Goal: Task Accomplishment & Management: Use online tool/utility

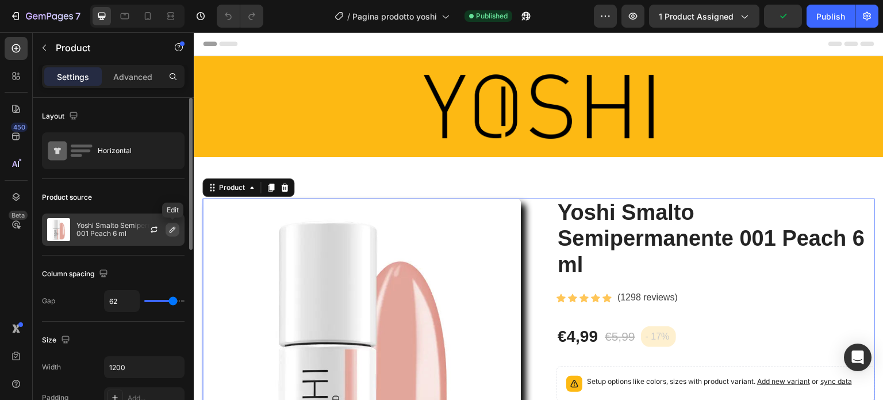
click at [175, 225] on icon "button" at bounding box center [172, 229] width 9 height 9
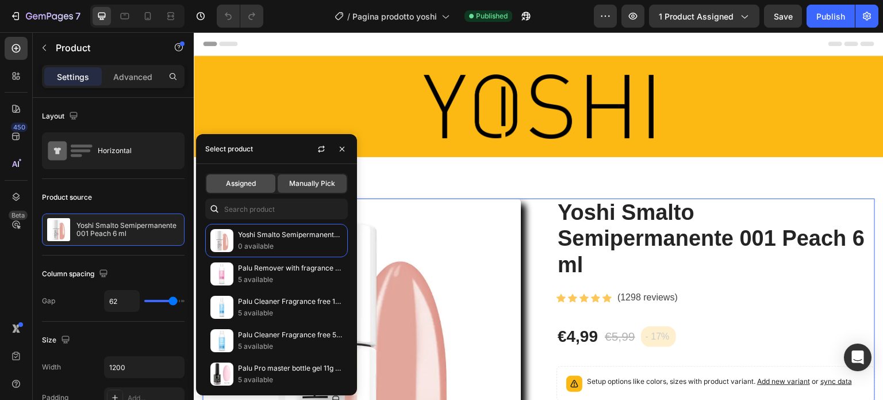
click at [248, 181] on span "Assigned" at bounding box center [241, 183] width 30 height 10
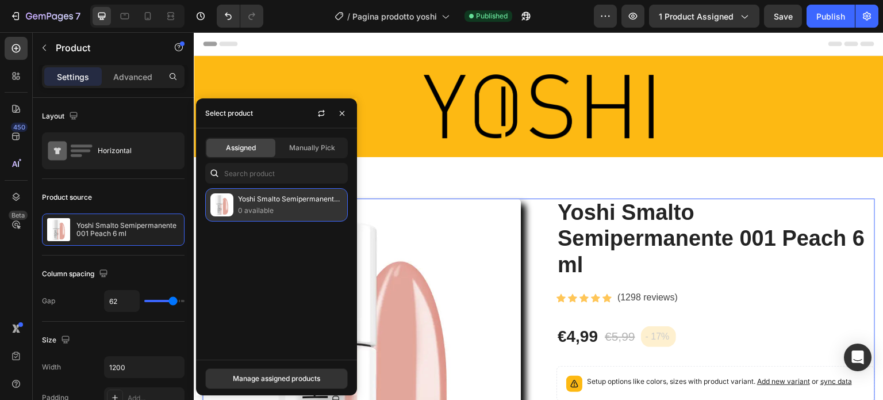
click at [250, 209] on p "0 available" at bounding box center [290, 211] width 105 height 12
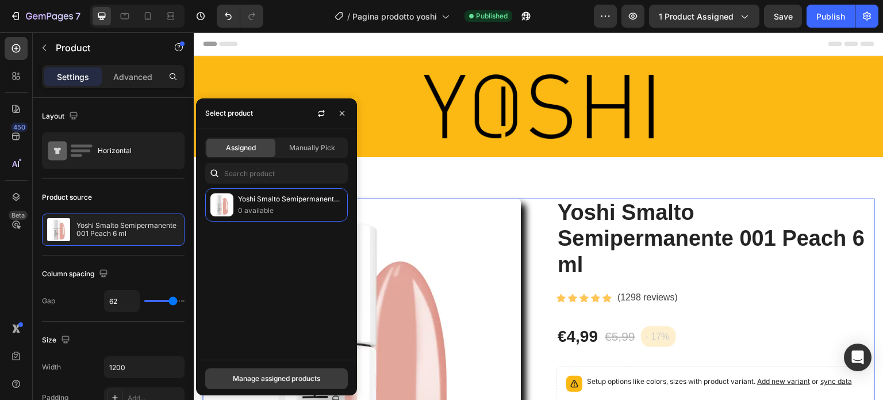
click at [282, 376] on div "Manage assigned products" at bounding box center [276, 378] width 87 height 10
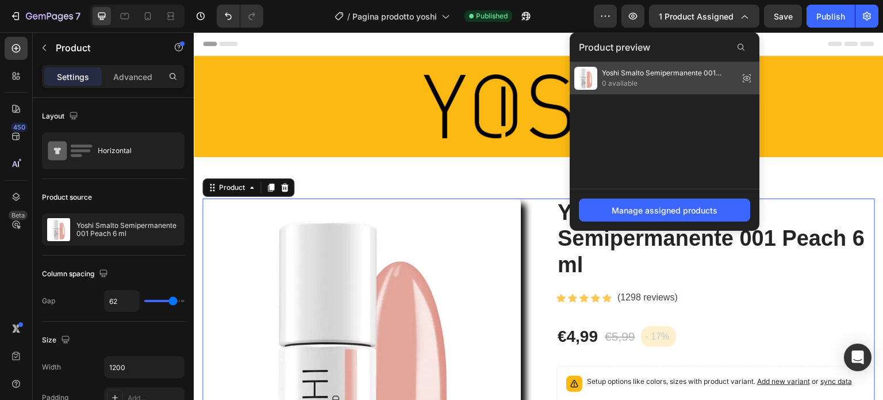
click at [748, 78] on icon at bounding box center [747, 78] width 2 height 2
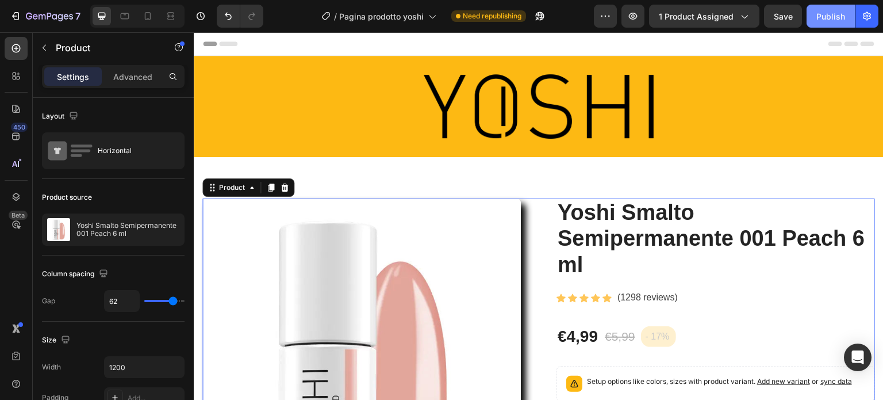
click at [836, 16] on div "Publish" at bounding box center [831, 16] width 29 height 12
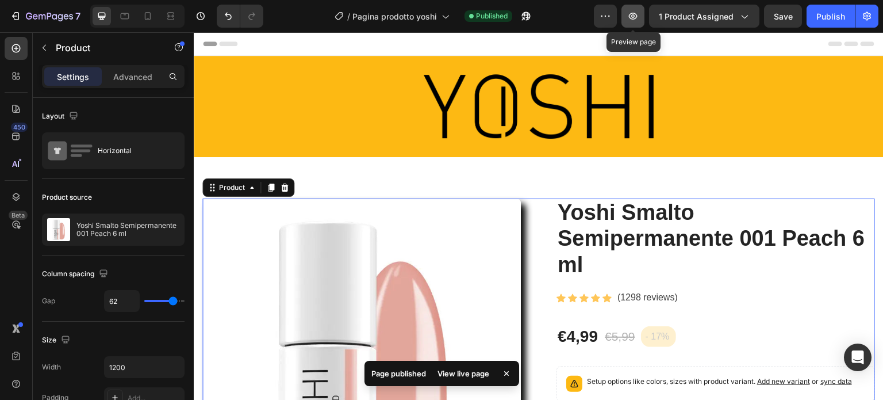
click at [635, 14] on icon "button" at bounding box center [633, 15] width 3 height 3
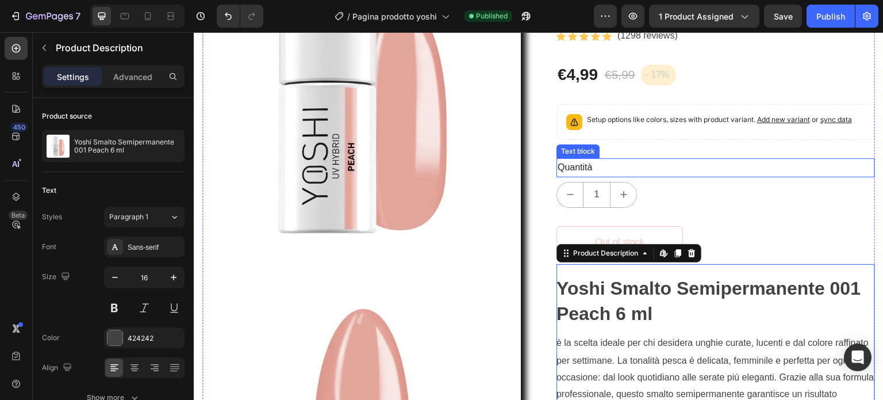
scroll to position [265, 0]
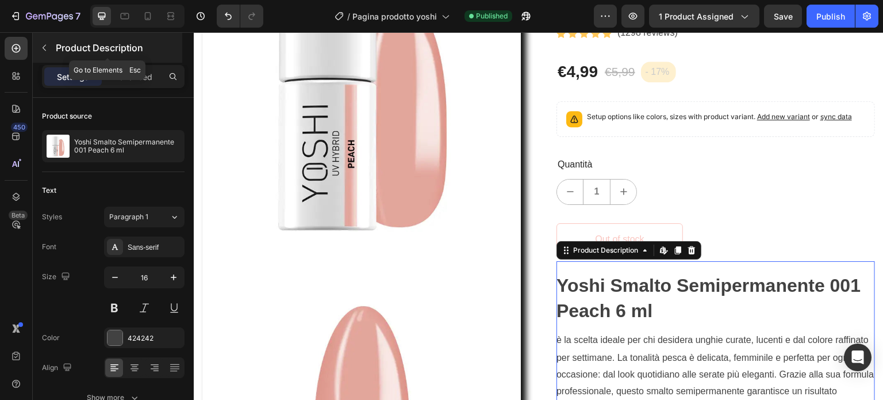
click at [49, 43] on button "button" at bounding box center [44, 48] width 18 height 18
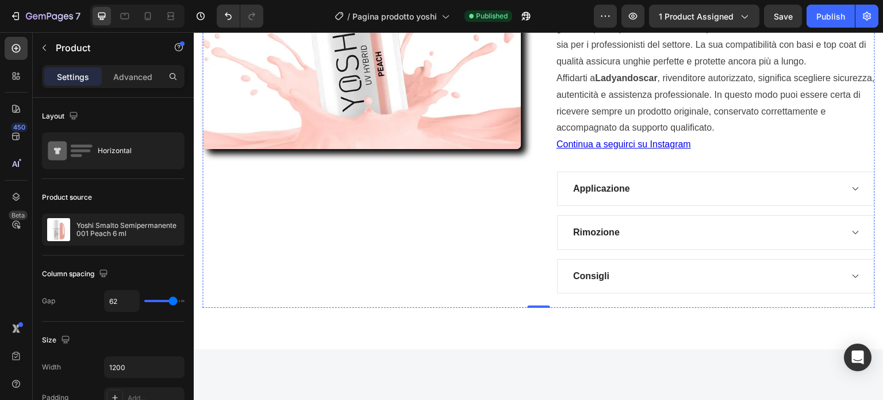
scroll to position [1735, 0]
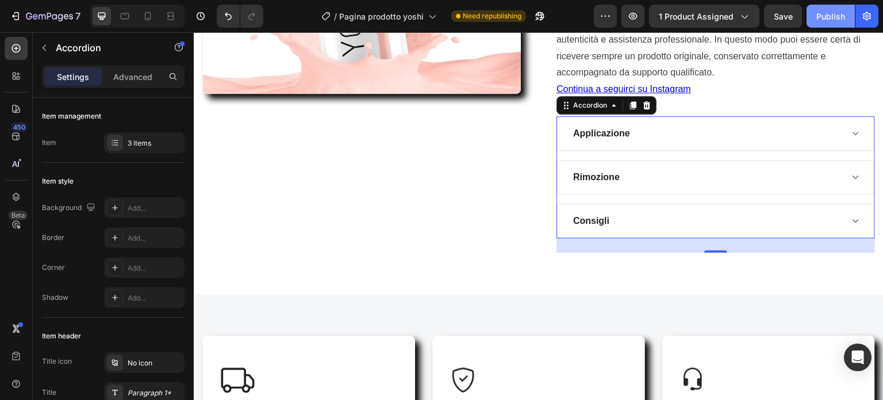
click at [831, 9] on button "Publish" at bounding box center [831, 16] width 48 height 23
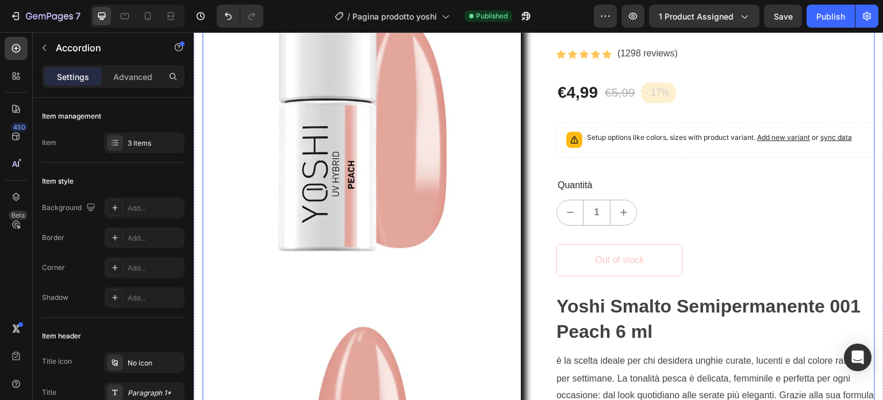
scroll to position [243, 0]
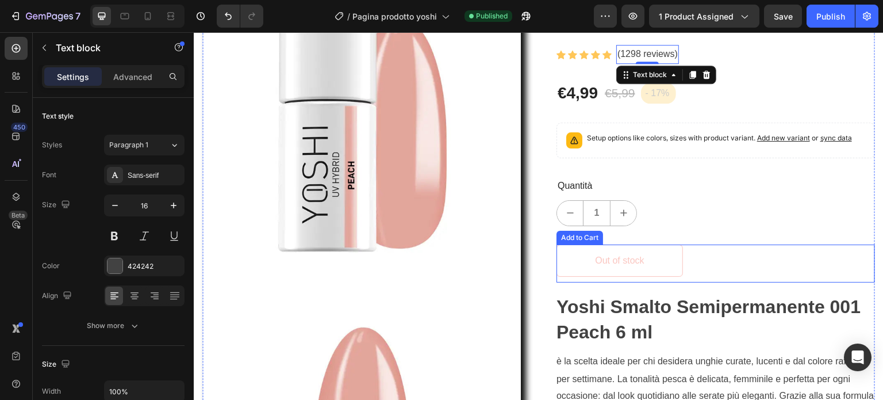
click at [678, 263] on button "Out of stock" at bounding box center [620, 260] width 127 height 32
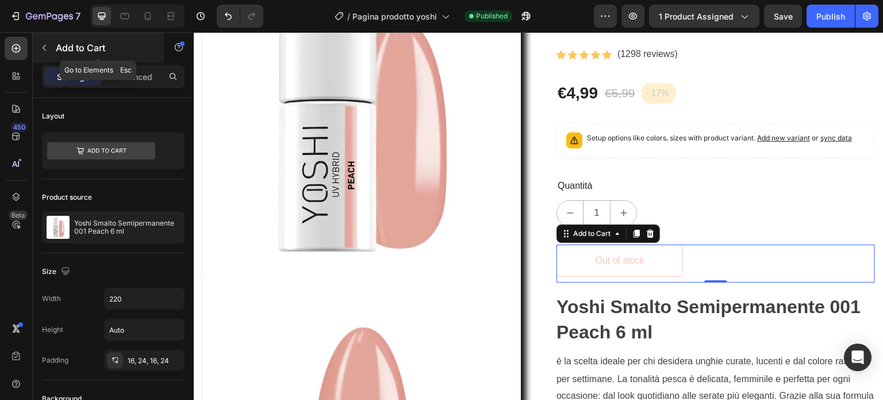
click at [46, 49] on icon "button" at bounding box center [44, 47] width 9 height 9
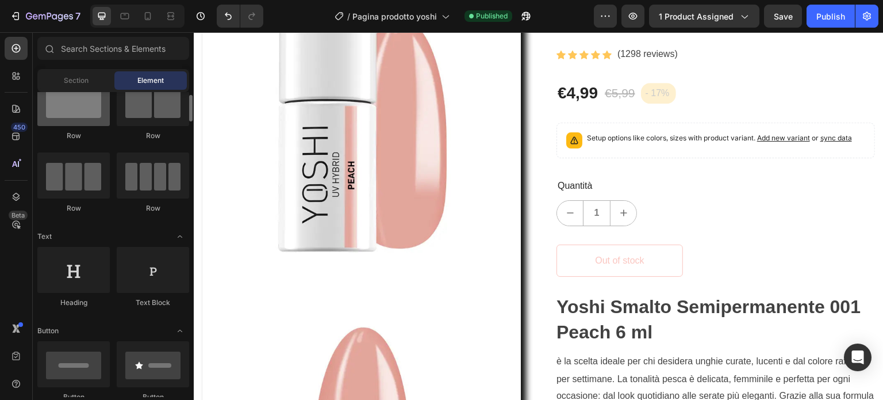
scroll to position [0, 0]
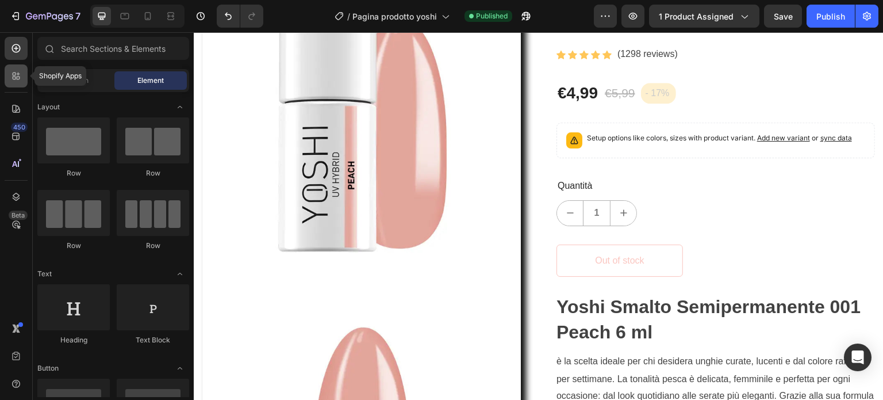
click at [21, 74] on icon at bounding box center [16, 76] width 12 height 12
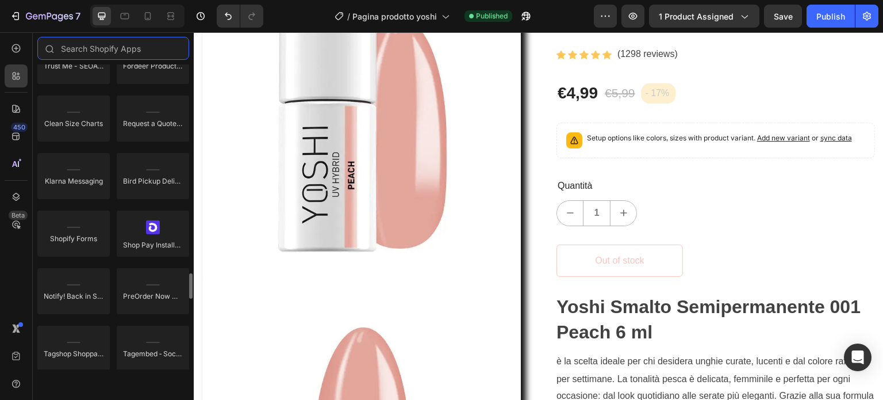
scroll to position [2492, 0]
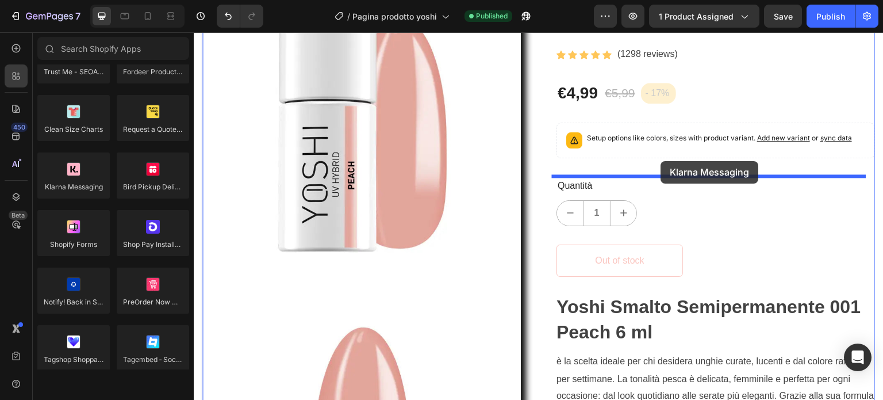
drag, startPoint x: 273, startPoint y: 213, endPoint x: 661, endPoint y: 161, distance: 391.7
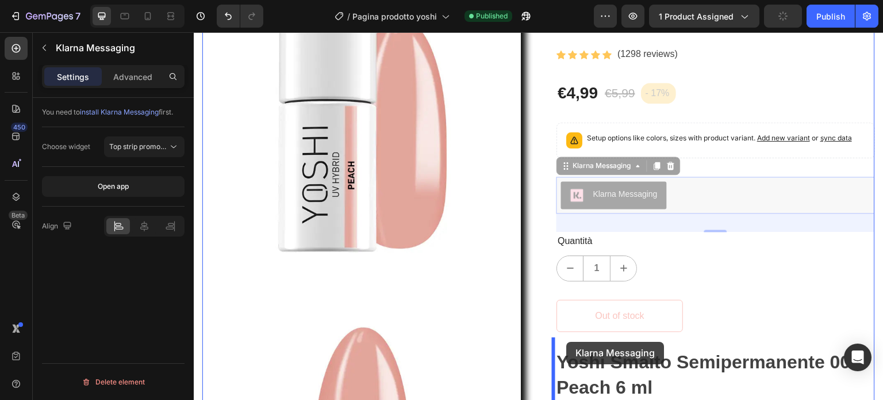
drag, startPoint x: 564, startPoint y: 168, endPoint x: 567, endPoint y: 342, distance: 173.7
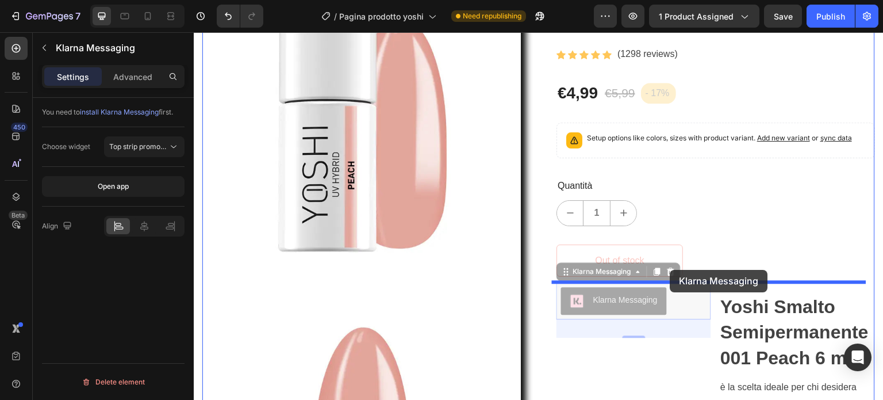
drag, startPoint x: 562, startPoint y: 269, endPoint x: 671, endPoint y: 270, distance: 108.1
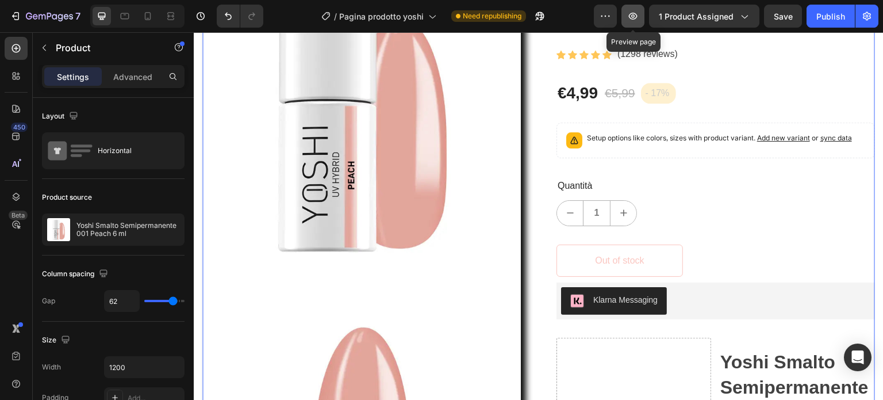
click at [637, 13] on icon "button" at bounding box center [633, 16] width 9 height 7
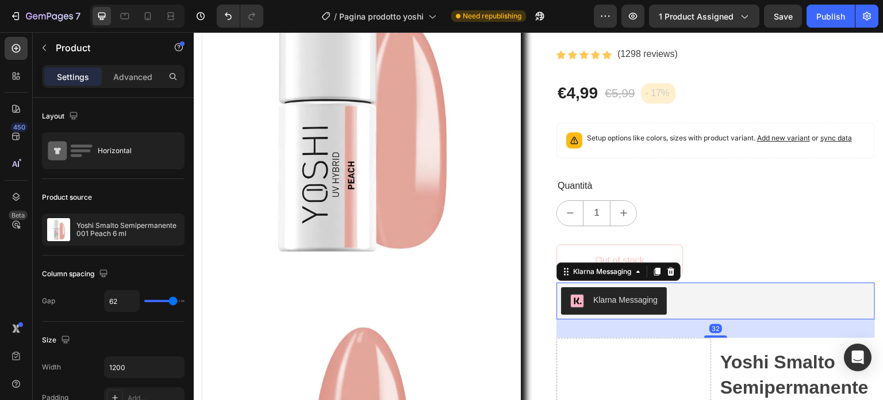
click at [730, 299] on div "Klarna Messaging" at bounding box center [715, 301] width 309 height 28
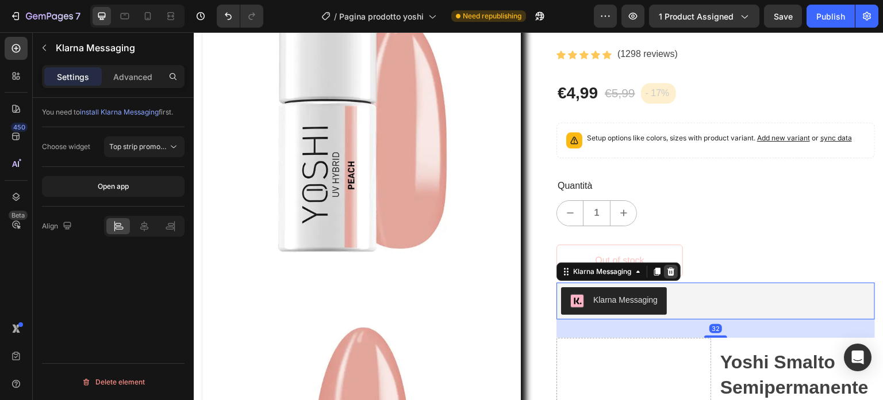
click at [668, 270] on icon at bounding box center [671, 271] width 9 height 9
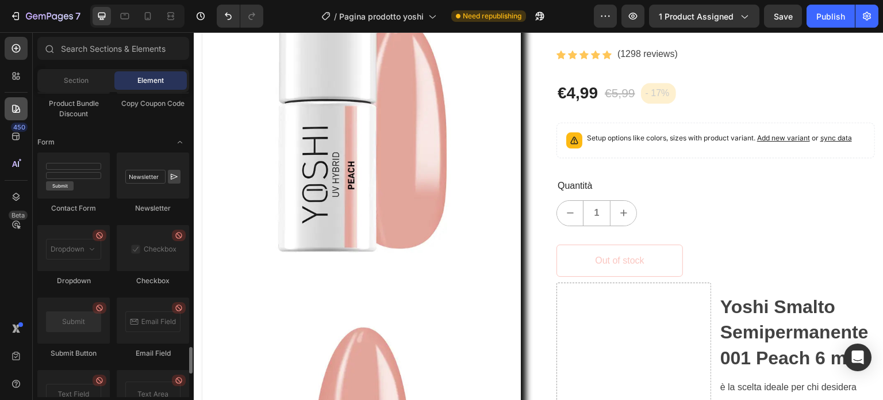
scroll to position [2630, 0]
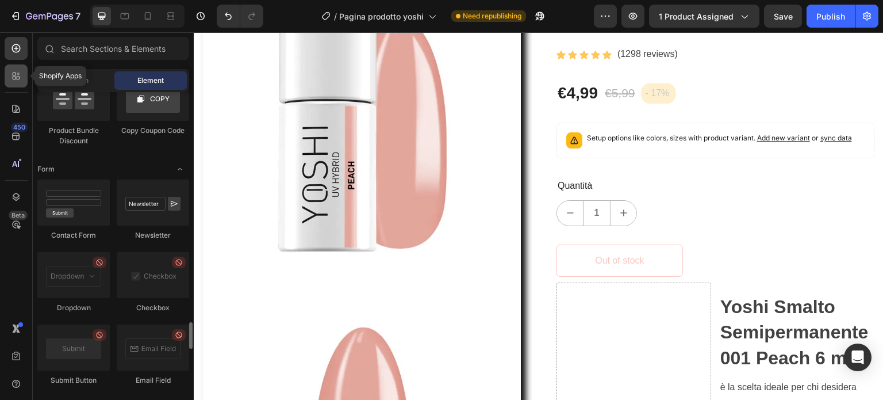
click at [17, 79] on icon at bounding box center [18, 77] width 3 height 3
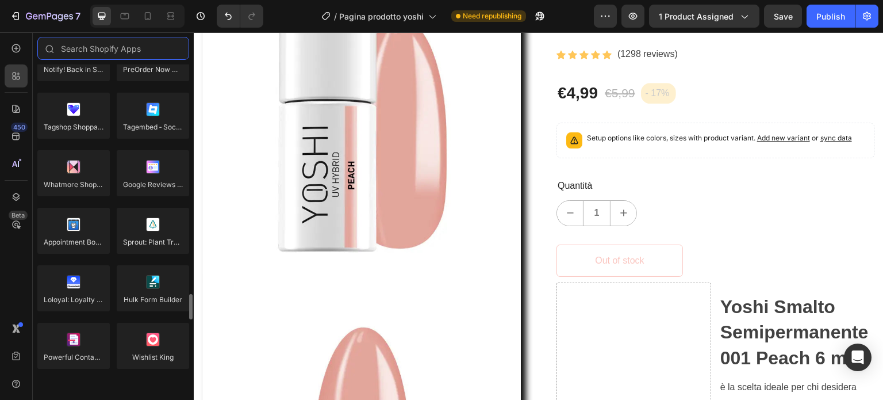
scroll to position [2726, 0]
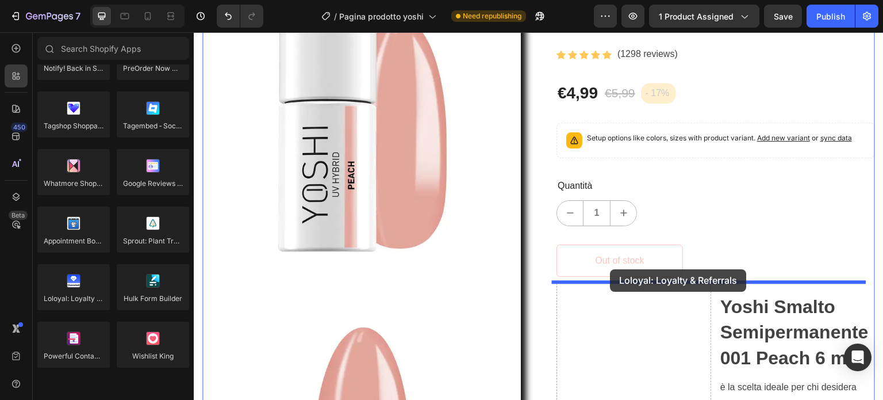
drag, startPoint x: 262, startPoint y: 331, endPoint x: 611, endPoint y: 269, distance: 353.9
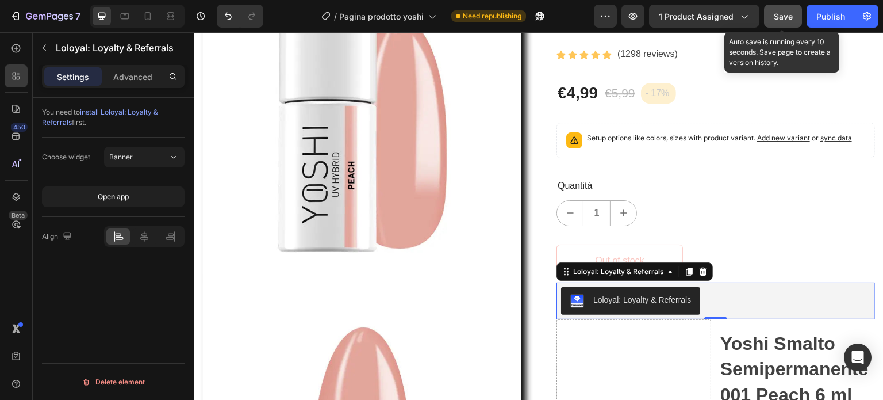
click at [790, 17] on span "Save" at bounding box center [783, 17] width 19 height 10
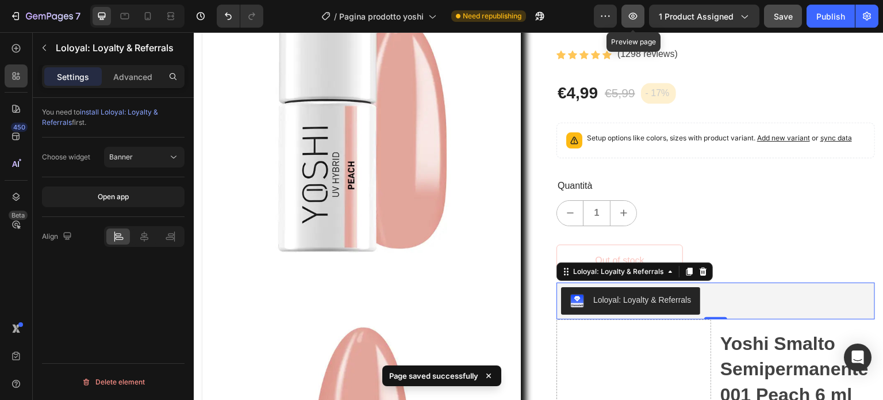
click at [637, 12] on icon "button" at bounding box center [633, 16] width 12 height 12
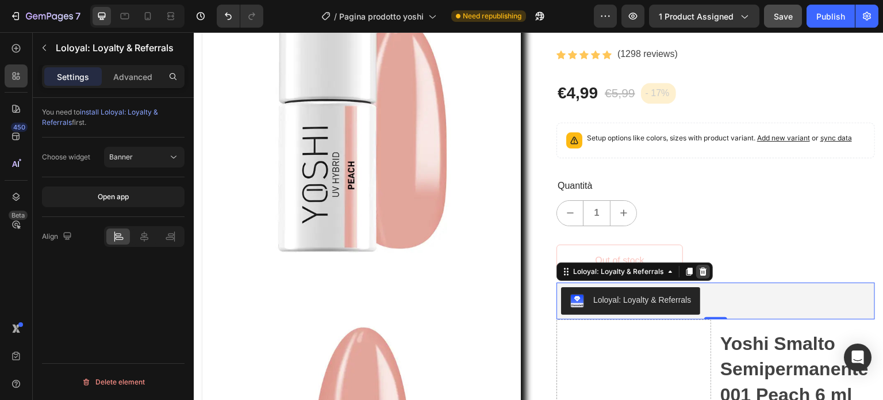
click at [699, 275] on div at bounding box center [704, 272] width 14 height 14
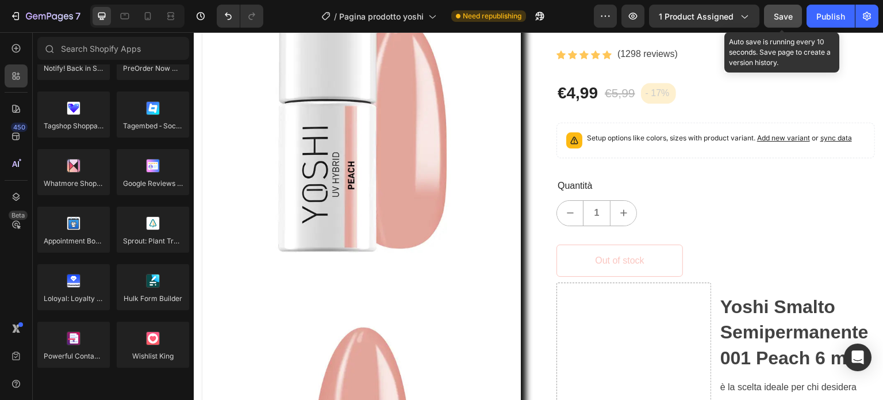
click at [783, 17] on span "Save" at bounding box center [783, 17] width 19 height 10
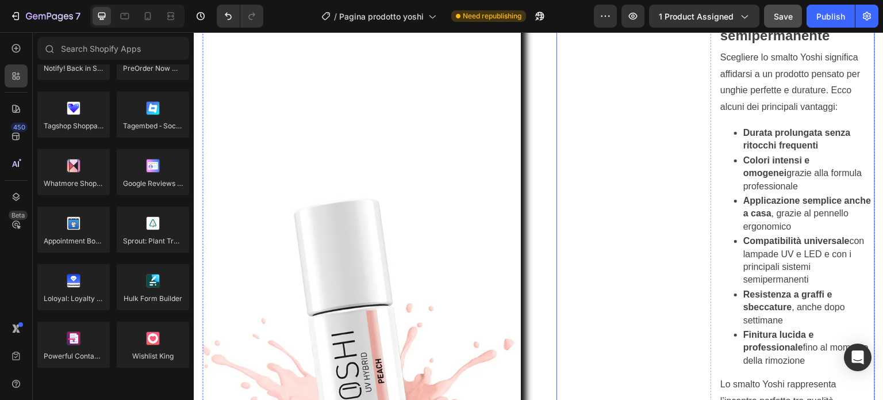
scroll to position [1371, 0]
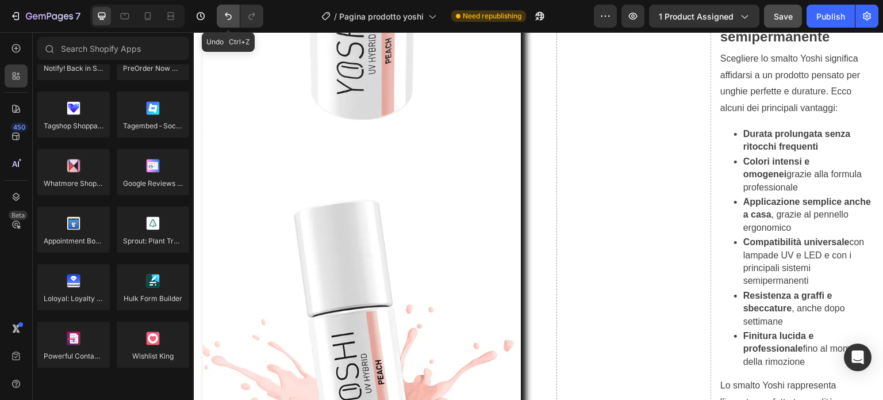
click at [228, 20] on icon "Undo/Redo" at bounding box center [228, 16] width 7 height 7
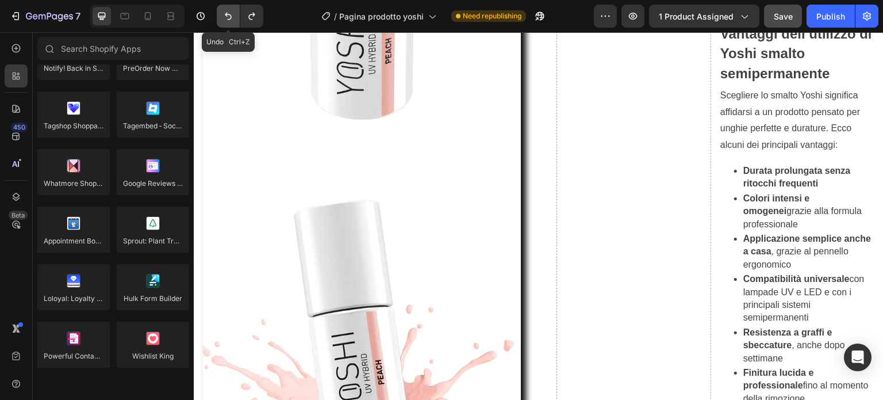
click at [228, 20] on icon "Undo/Redo" at bounding box center [228, 16] width 7 height 7
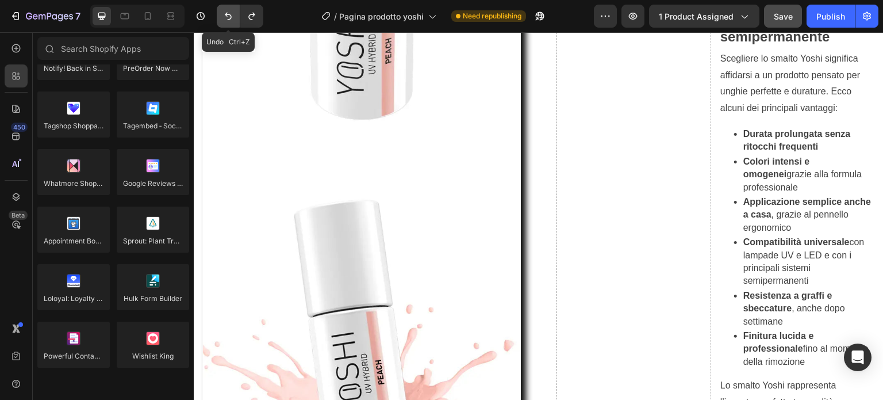
click at [228, 20] on icon "Undo/Redo" at bounding box center [228, 16] width 7 height 7
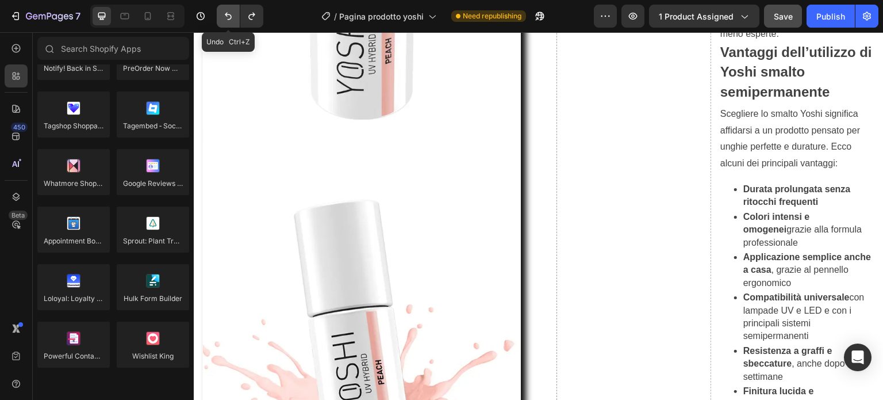
click at [228, 20] on icon "Undo/Redo" at bounding box center [228, 16] width 7 height 7
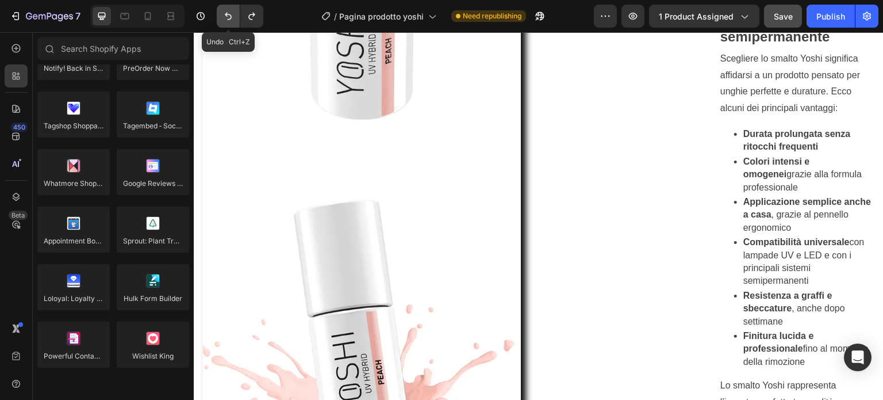
click at [228, 20] on icon "Undo/Redo" at bounding box center [228, 16] width 7 height 7
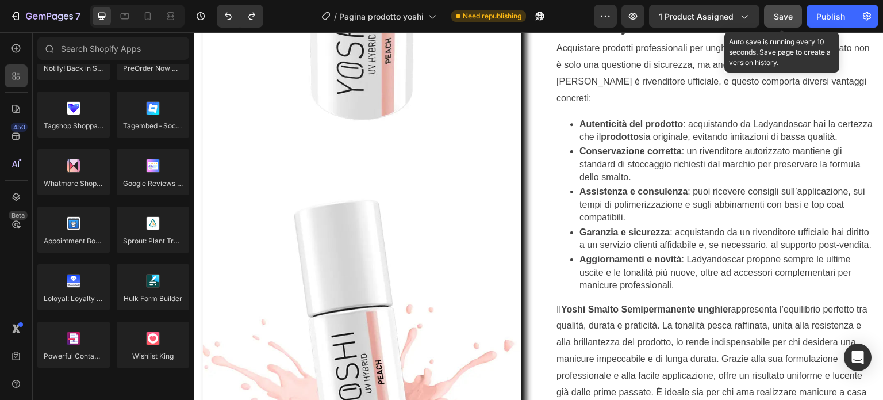
click at [785, 16] on span "Save" at bounding box center [783, 17] width 19 height 10
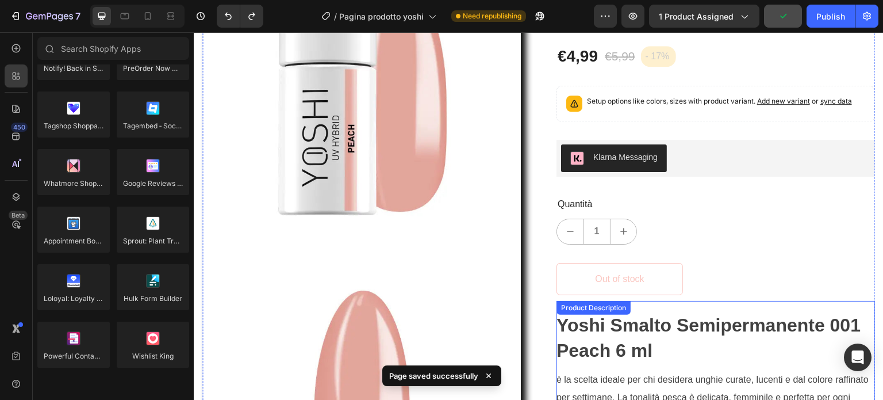
scroll to position [271, 0]
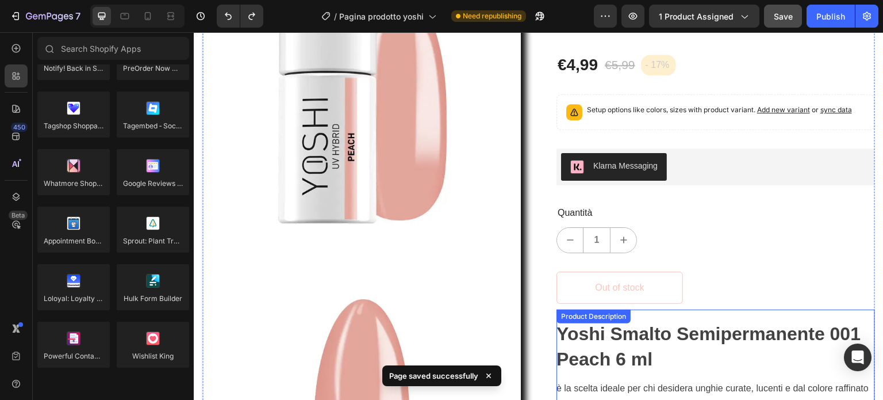
click at [693, 160] on div "Klarna Messaging" at bounding box center [715, 167] width 309 height 28
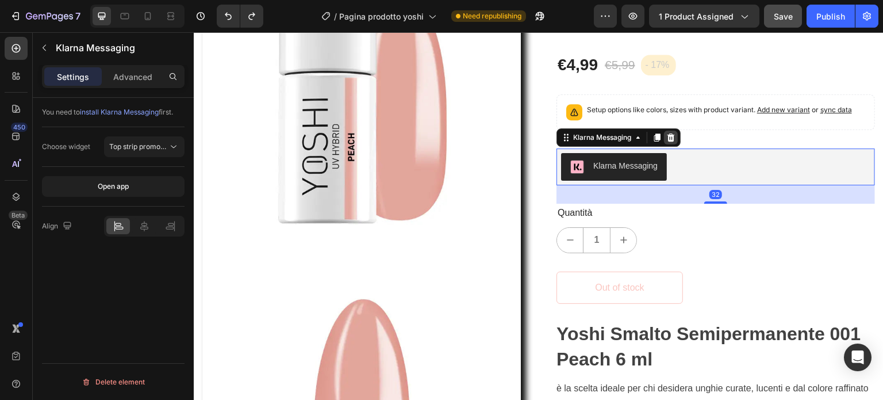
click at [668, 137] on icon at bounding box center [671, 137] width 7 height 8
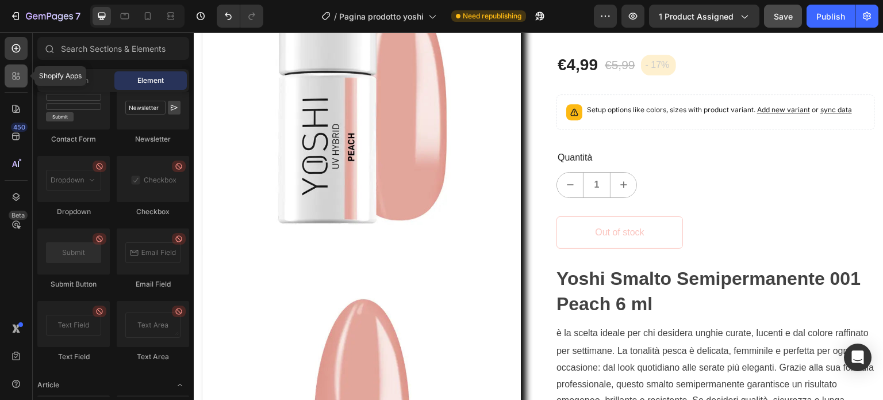
click at [13, 78] on icon at bounding box center [14, 77] width 3 height 3
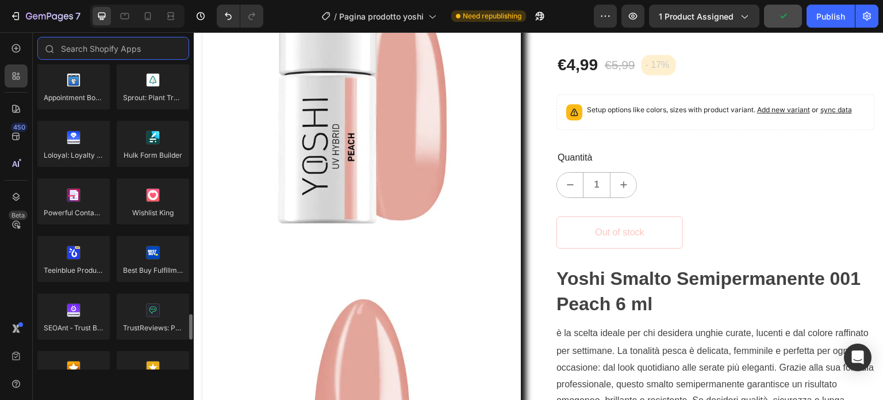
scroll to position [2877, 0]
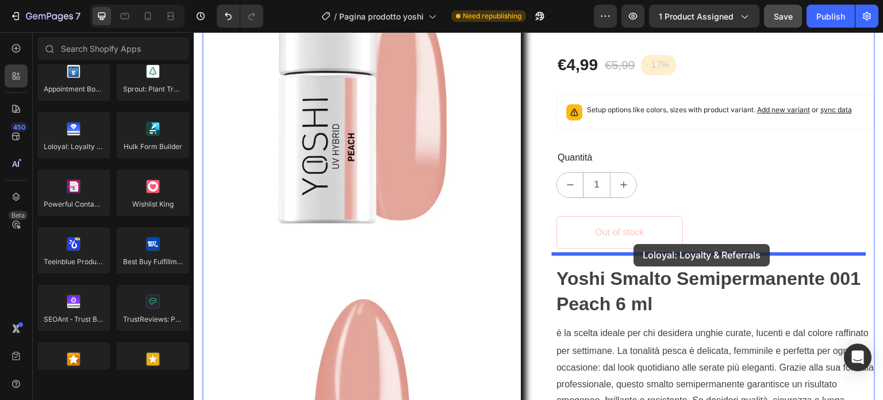
drag, startPoint x: 261, startPoint y: 170, endPoint x: 634, endPoint y: 244, distance: 381.1
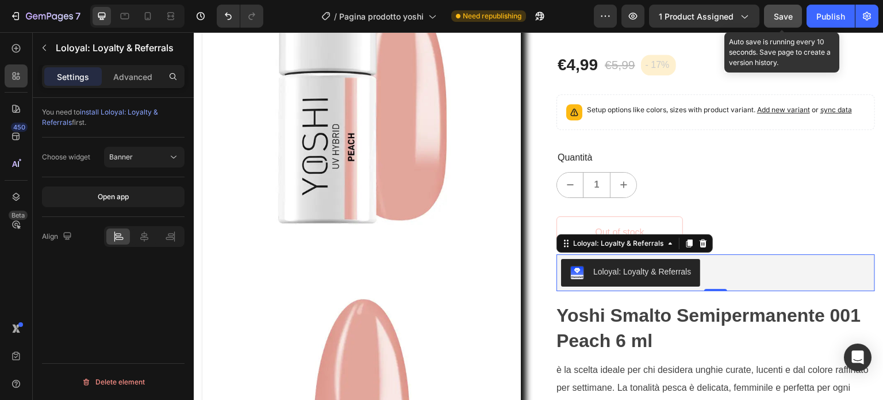
click at [782, 20] on span "Save" at bounding box center [783, 17] width 19 height 10
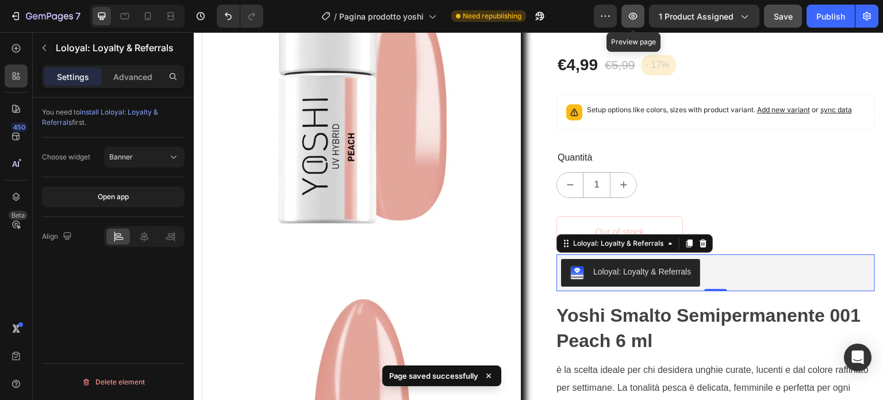
click at [635, 16] on icon "button" at bounding box center [633, 15] width 3 height 3
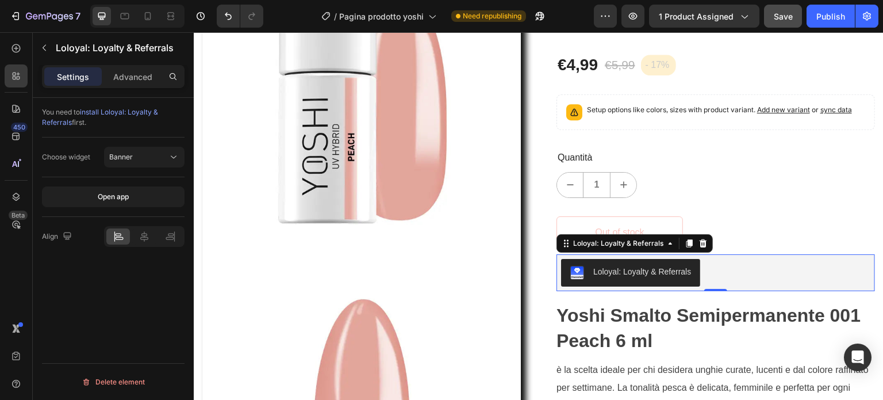
click at [122, 113] on span "install Loloyal: Loyalty & Referrals" at bounding box center [100, 117] width 116 height 19
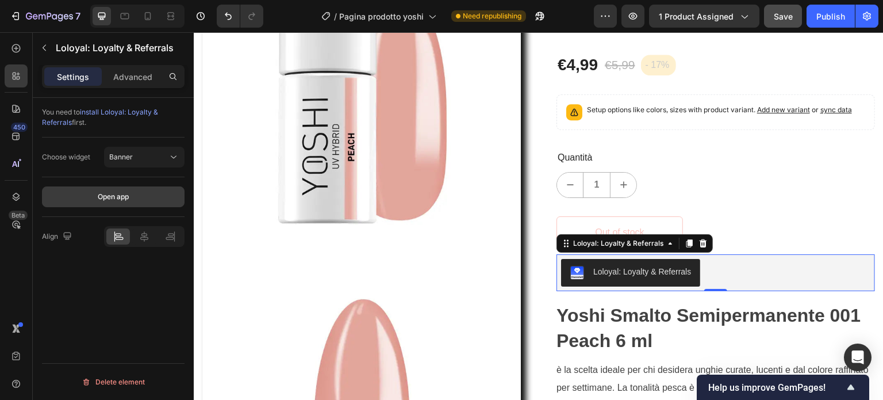
click at [144, 196] on button "Open app" at bounding box center [113, 196] width 143 height 21
click at [700, 242] on icon at bounding box center [703, 243] width 7 height 8
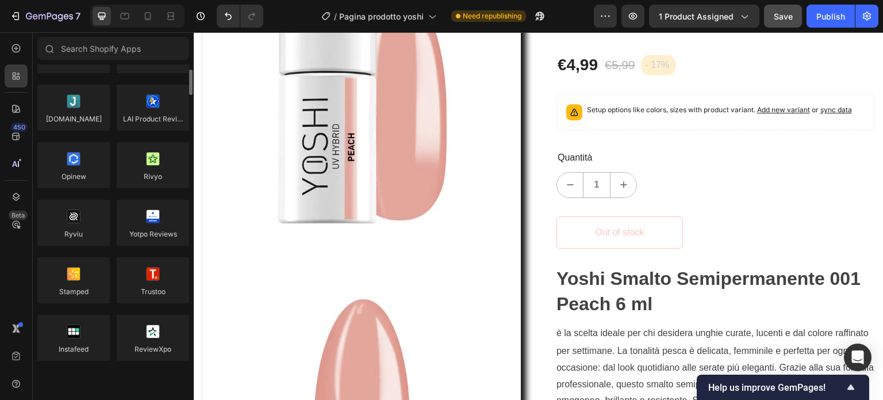
scroll to position [0, 0]
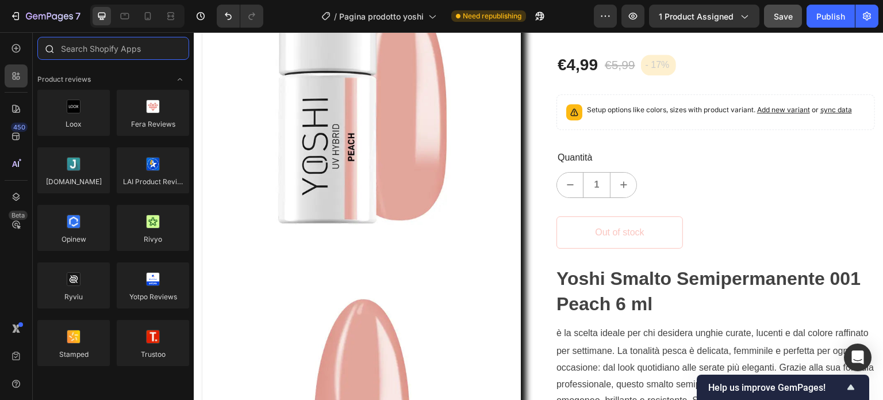
click at [100, 45] on input "text" at bounding box center [113, 48] width 152 height 23
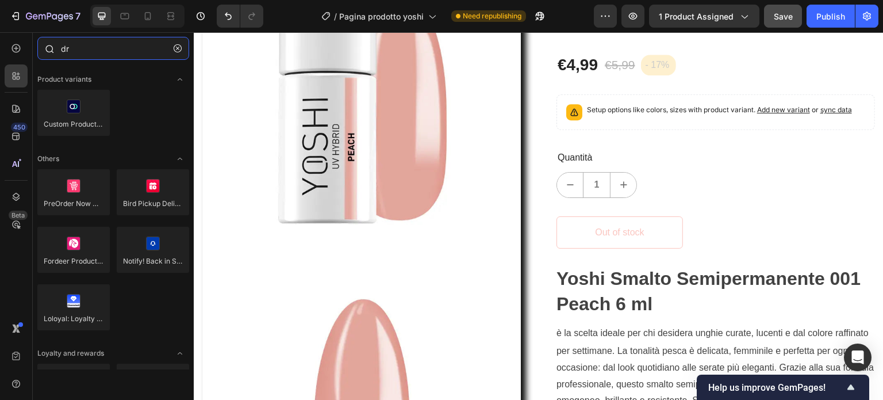
drag, startPoint x: 86, startPoint y: 44, endPoint x: 60, endPoint y: 47, distance: 26.0
click at [60, 47] on input "dr" at bounding box center [113, 48] width 152 height 23
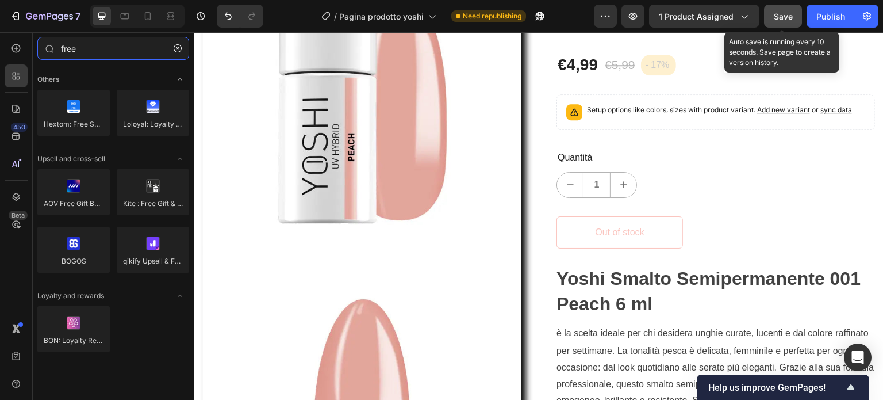
type input "free"
click at [779, 14] on span "Save" at bounding box center [783, 17] width 19 height 10
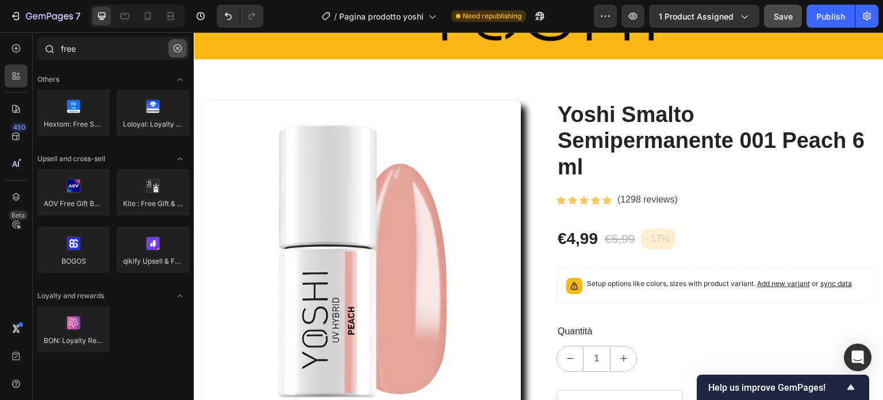
click at [178, 46] on icon "button" at bounding box center [178, 48] width 8 height 8
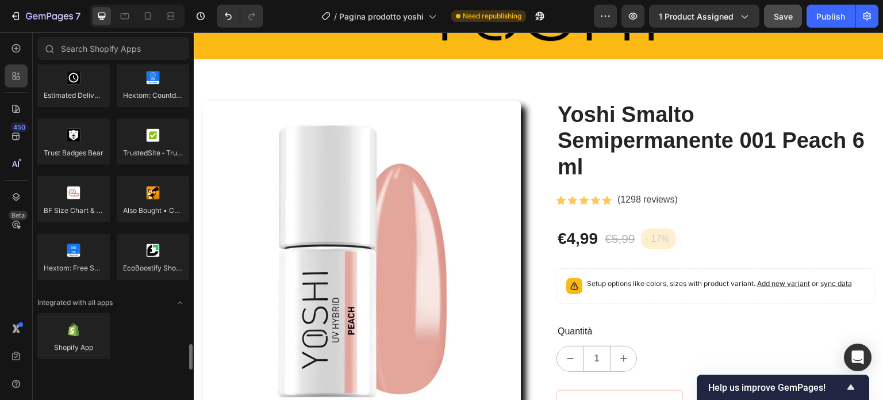
scroll to position [3331, 0]
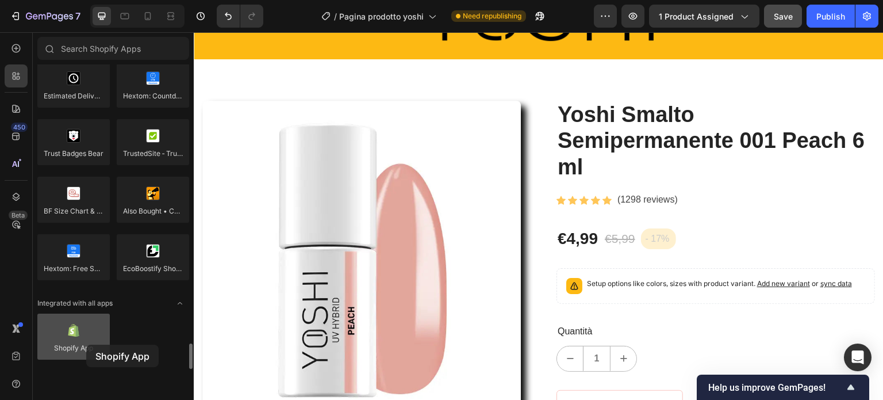
click at [86, 345] on div at bounding box center [73, 336] width 72 height 46
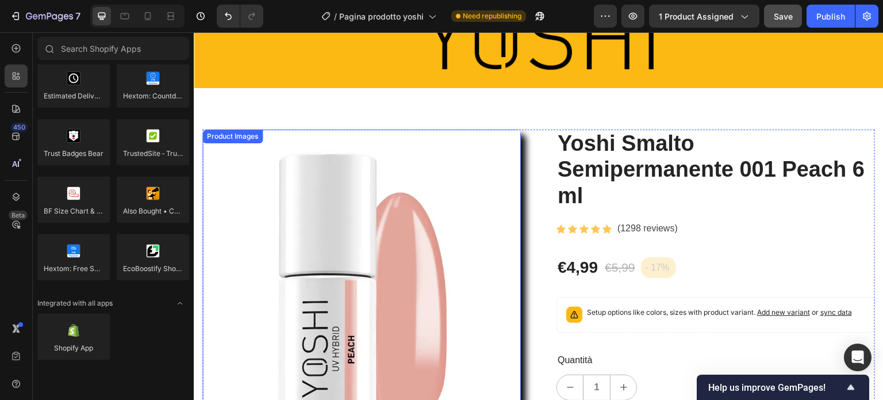
scroll to position [64, 0]
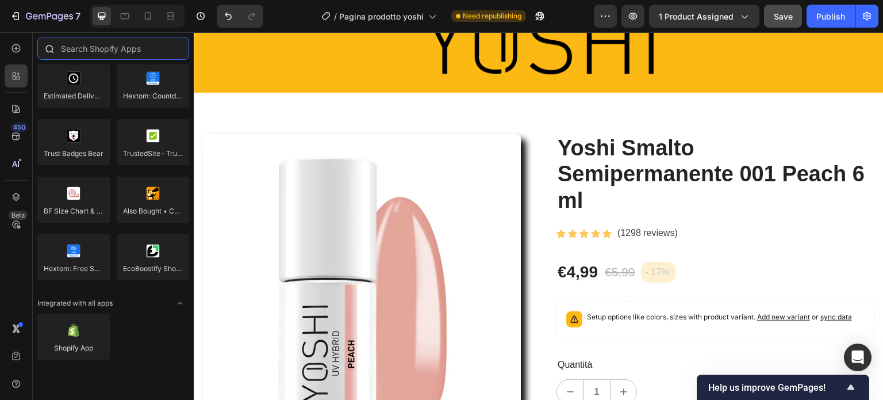
click at [111, 55] on input "text" at bounding box center [113, 48] width 152 height 23
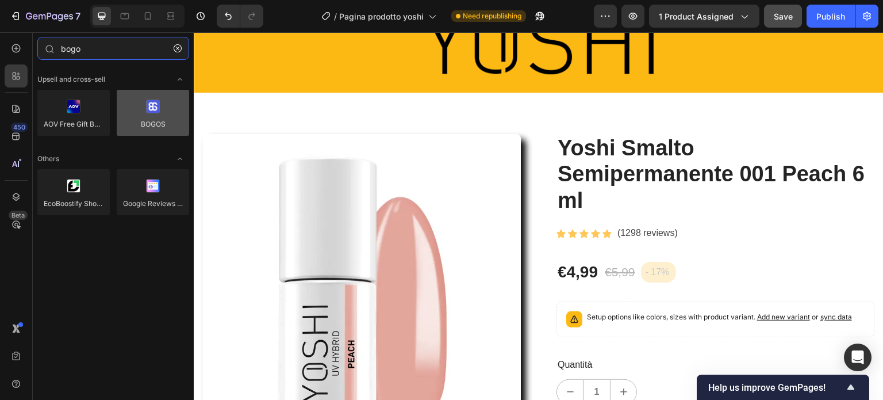
type input "bogo"
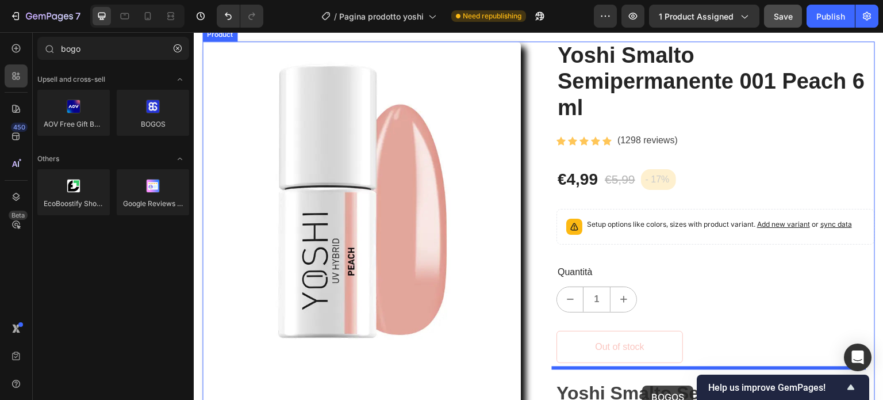
scroll to position [254, 0]
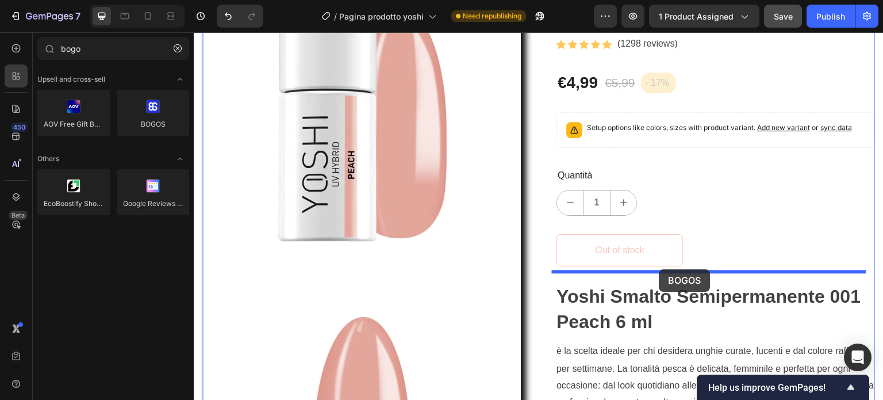
drag, startPoint x: 357, startPoint y: 147, endPoint x: 660, endPoint y: 269, distance: 326.4
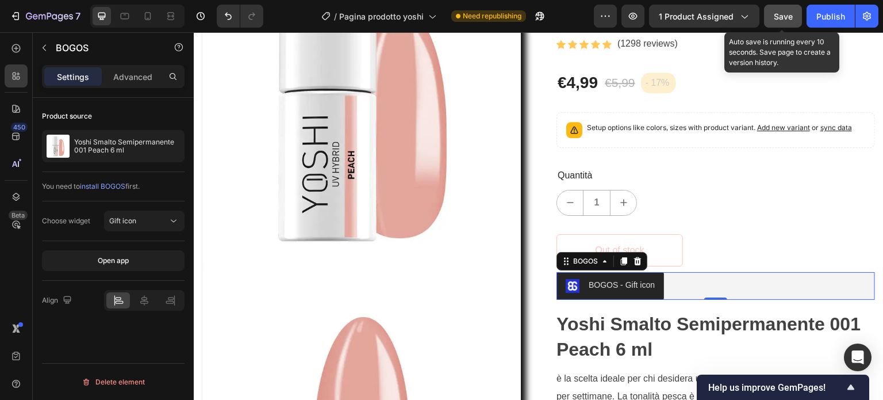
click at [784, 19] on span "Save" at bounding box center [783, 17] width 19 height 10
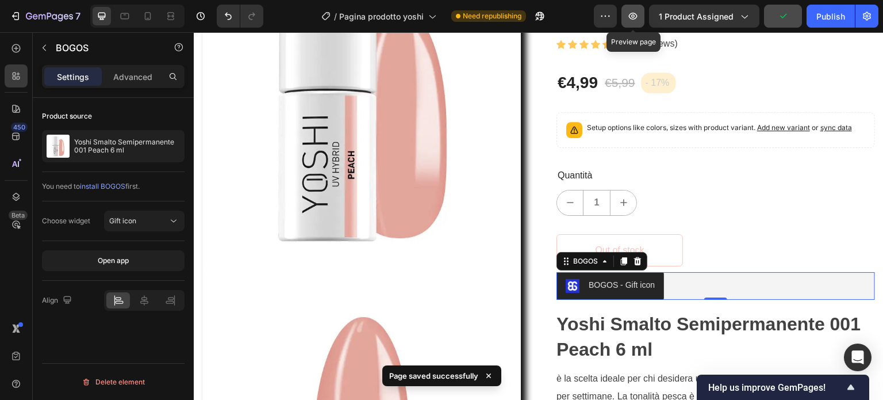
click at [635, 20] on icon "button" at bounding box center [633, 16] width 12 height 12
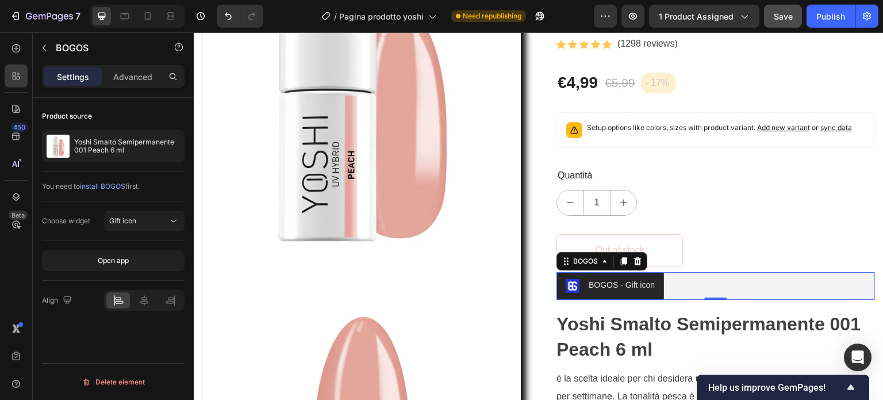
click at [137, 195] on div "You need to install BOGOS first." at bounding box center [113, 186] width 143 height 29
click at [140, 223] on div "Gift icon" at bounding box center [138, 221] width 59 height 10
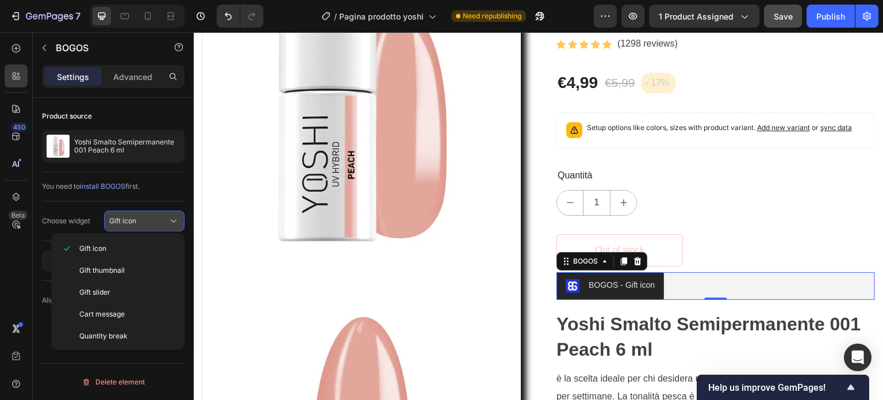
click at [140, 223] on div "Gift icon" at bounding box center [138, 221] width 59 height 10
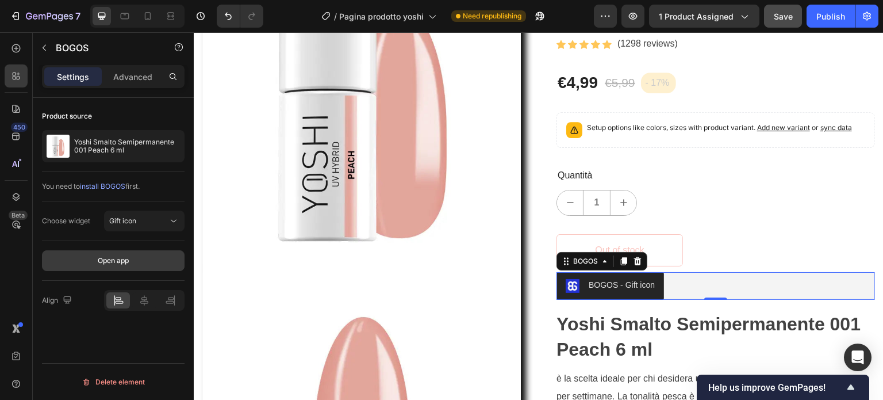
click at [139, 263] on button "Open app" at bounding box center [113, 260] width 143 height 21
click at [634, 258] on icon at bounding box center [637, 261] width 7 height 8
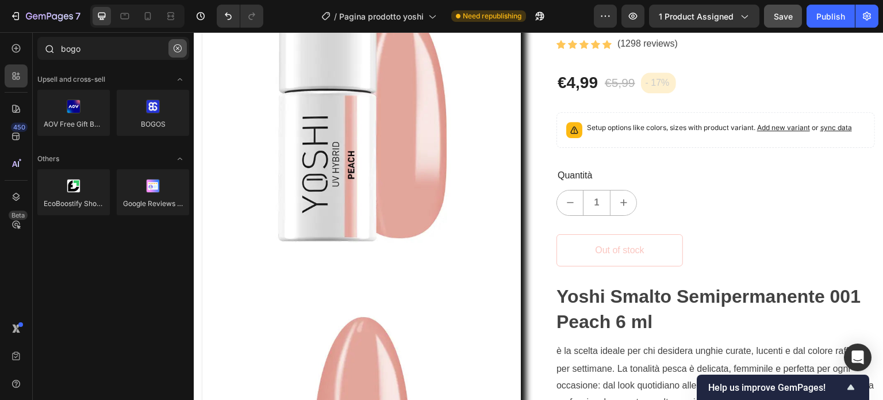
click at [175, 47] on icon "button" at bounding box center [178, 48] width 8 height 8
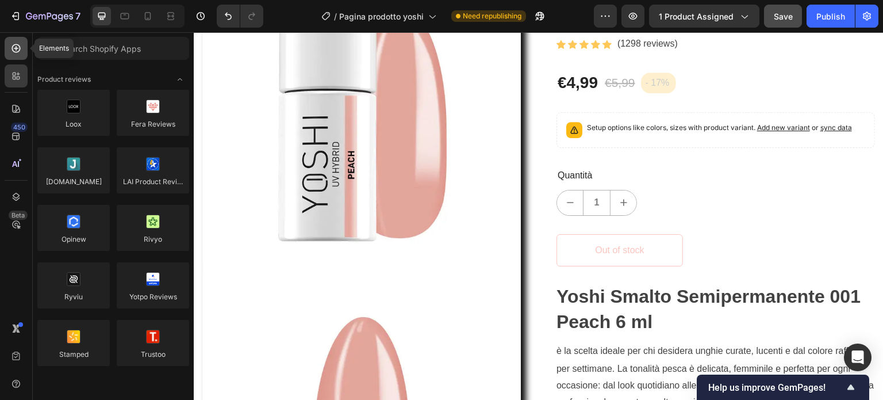
click at [19, 44] on icon at bounding box center [16, 49] width 12 height 12
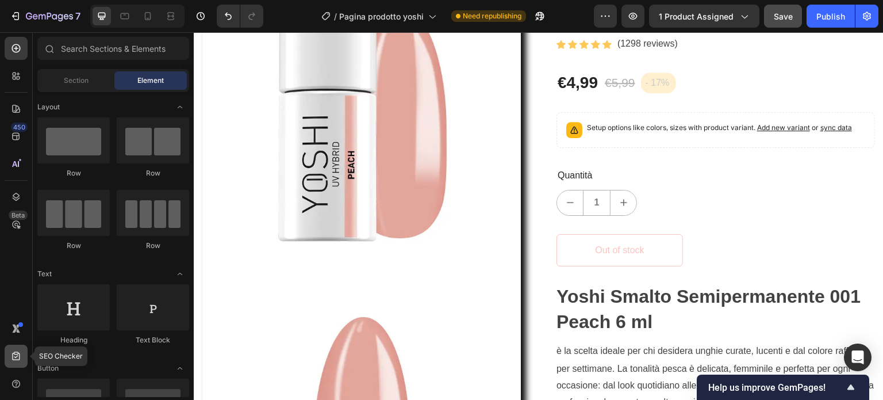
click at [20, 356] on icon at bounding box center [15, 355] width 7 height 9
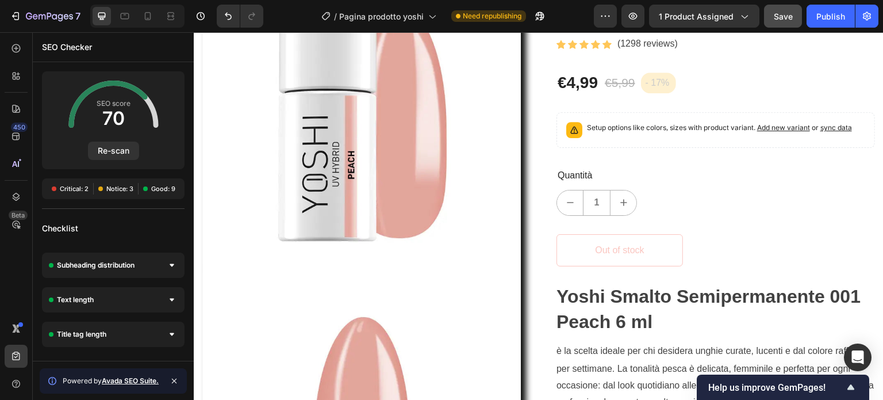
scroll to position [365, 0]
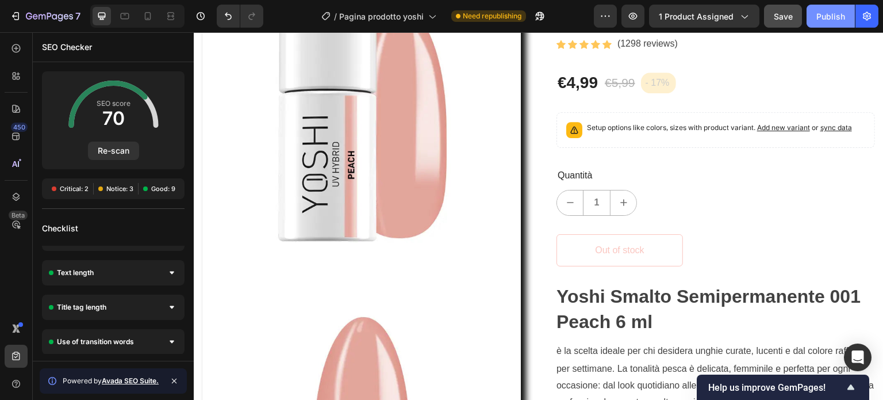
click at [819, 16] on div "Publish" at bounding box center [831, 16] width 29 height 12
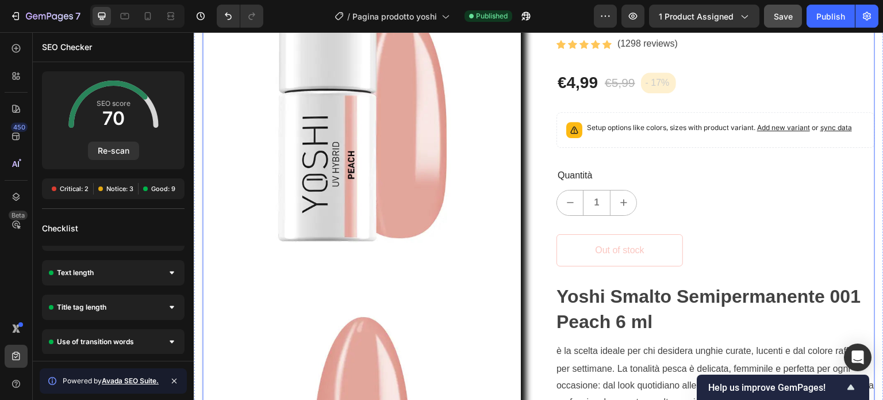
scroll to position [0, 0]
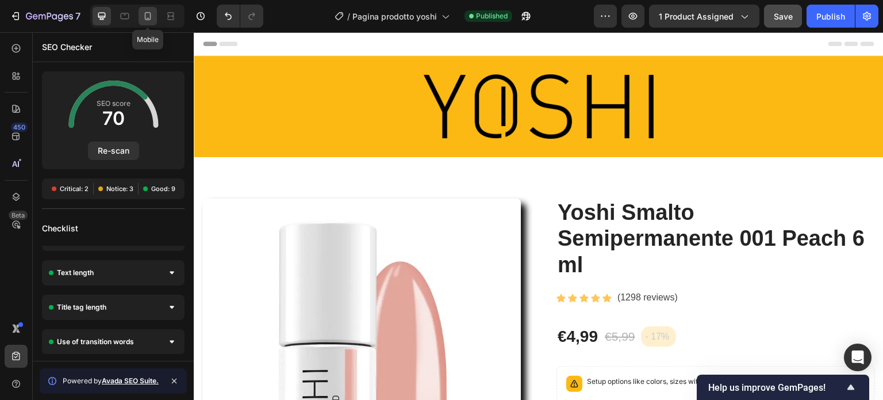
click at [145, 19] on icon at bounding box center [148, 16] width 6 height 8
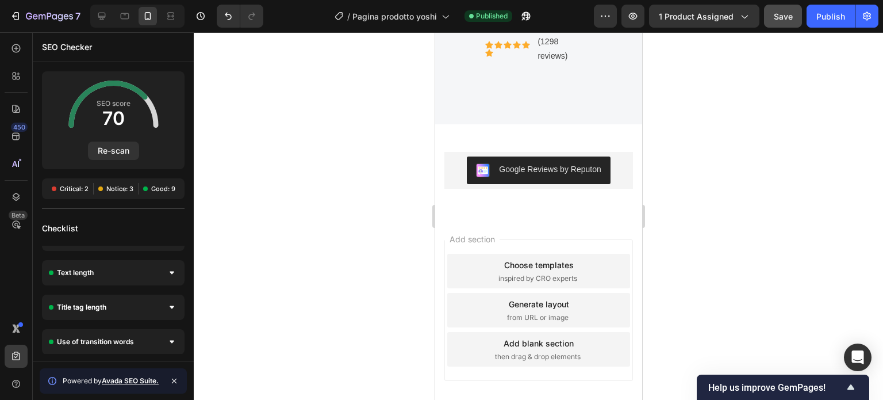
scroll to position [4299, 0]
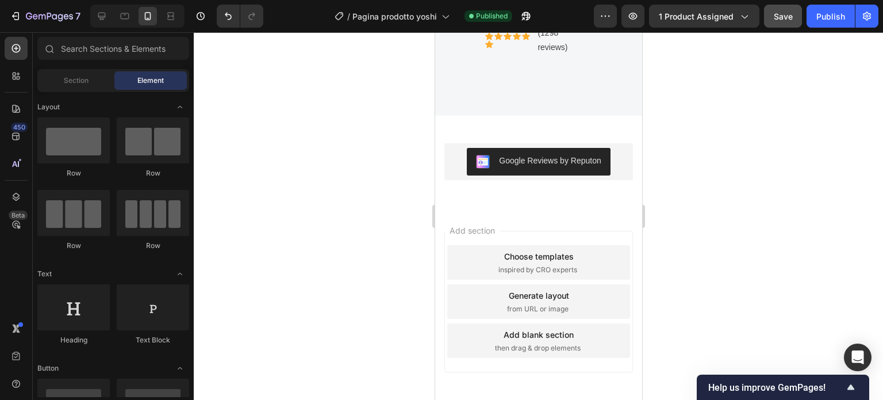
click at [538, 336] on div "Add blank section" at bounding box center [538, 334] width 70 height 12
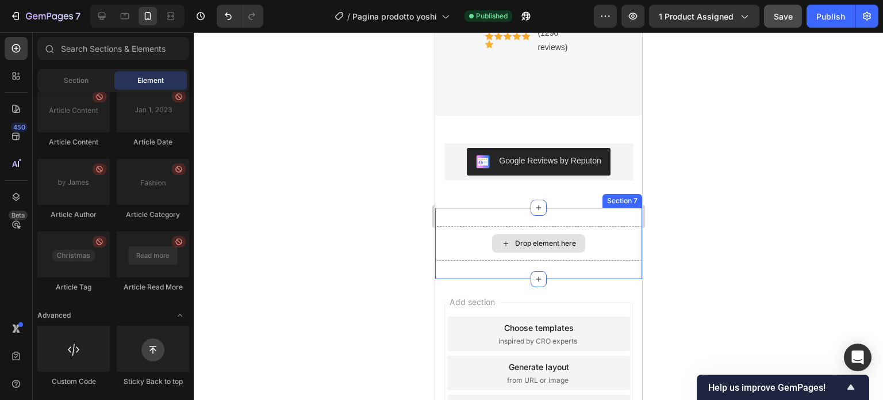
click at [527, 243] on div "Drop element here" at bounding box center [545, 243] width 61 height 9
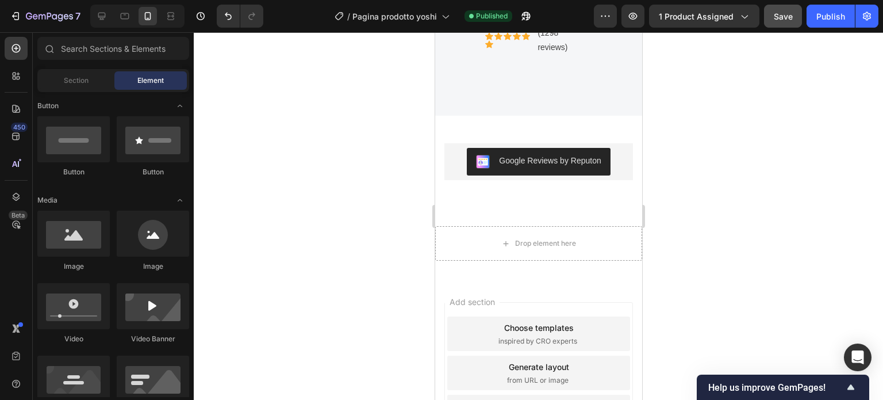
scroll to position [0, 0]
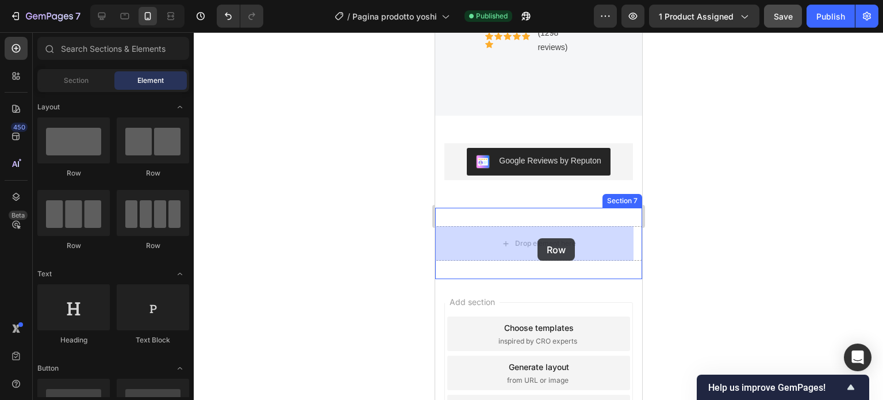
drag, startPoint x: 516, startPoint y: 176, endPoint x: 537, endPoint y: 238, distance: 65.7
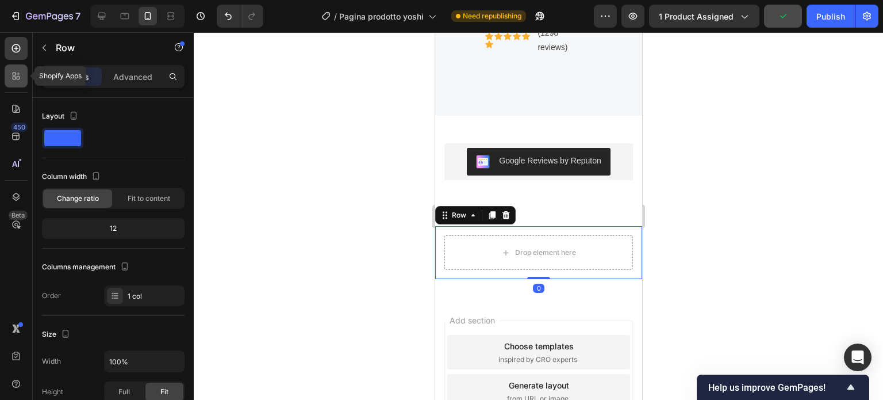
click at [22, 74] on div at bounding box center [16, 75] width 23 height 23
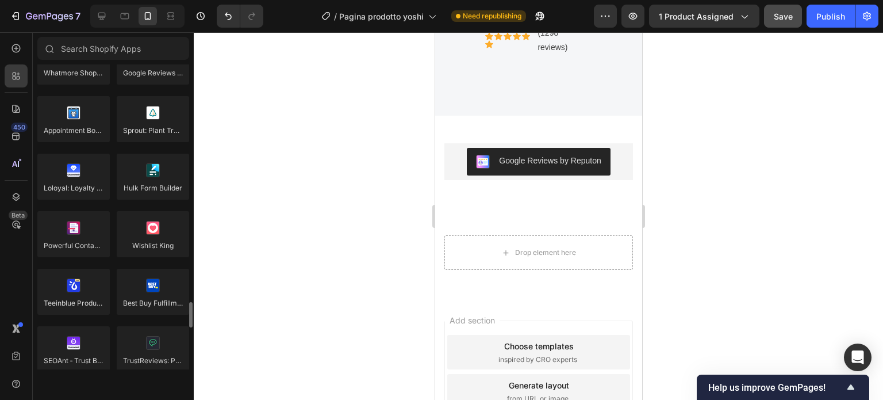
scroll to position [2804, 0]
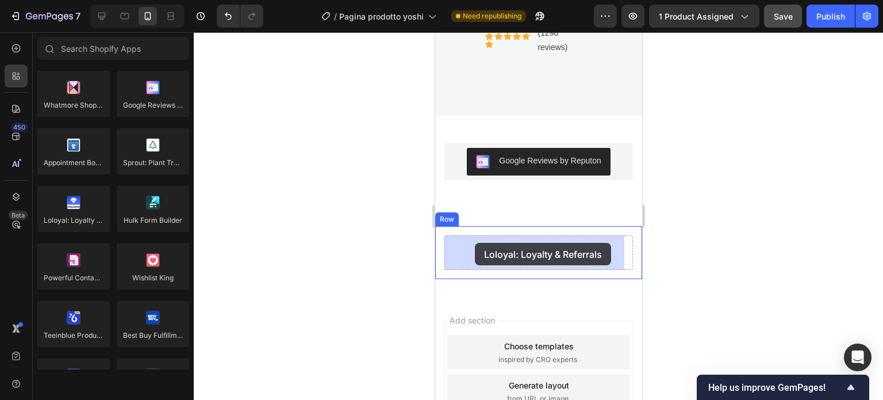
drag, startPoint x: 523, startPoint y: 243, endPoint x: 475, endPoint y: 243, distance: 48.9
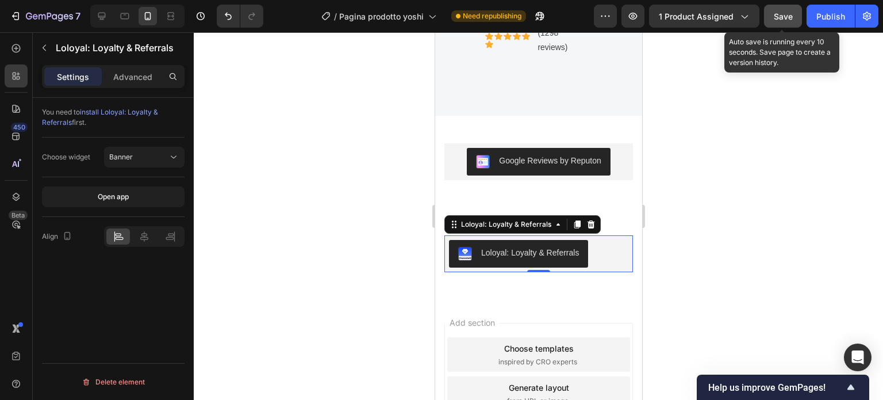
click at [780, 20] on span "Save" at bounding box center [783, 17] width 19 height 10
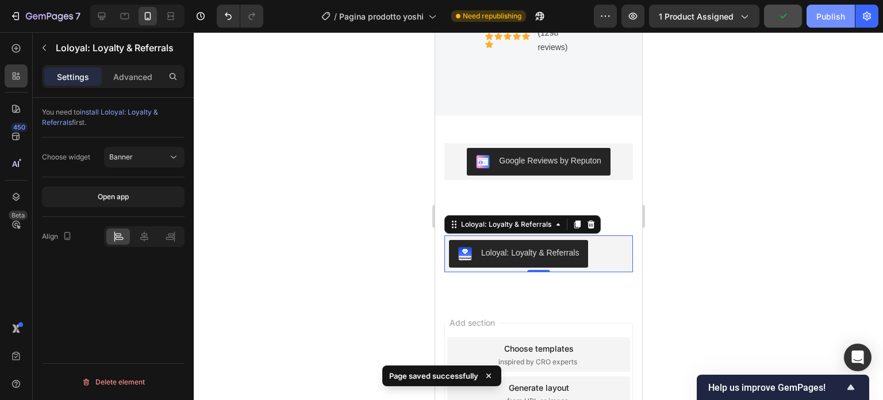
click at [819, 20] on div "Publish" at bounding box center [831, 16] width 29 height 12
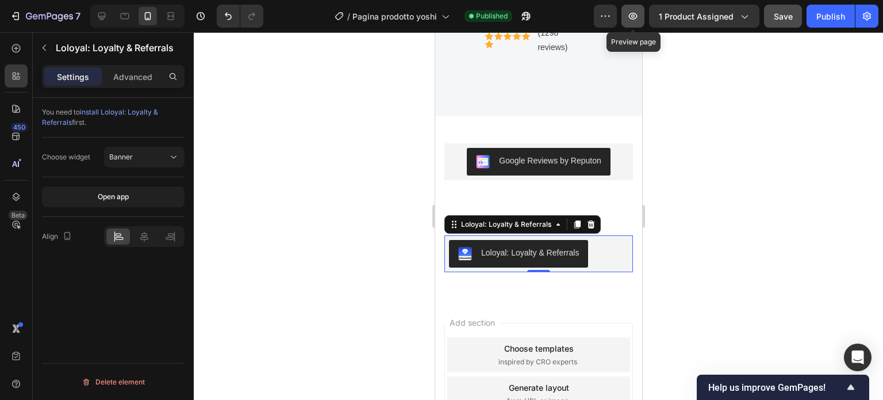
click at [635, 20] on icon "button" at bounding box center [633, 16] width 12 height 12
click at [594, 223] on icon at bounding box center [590, 224] width 7 height 8
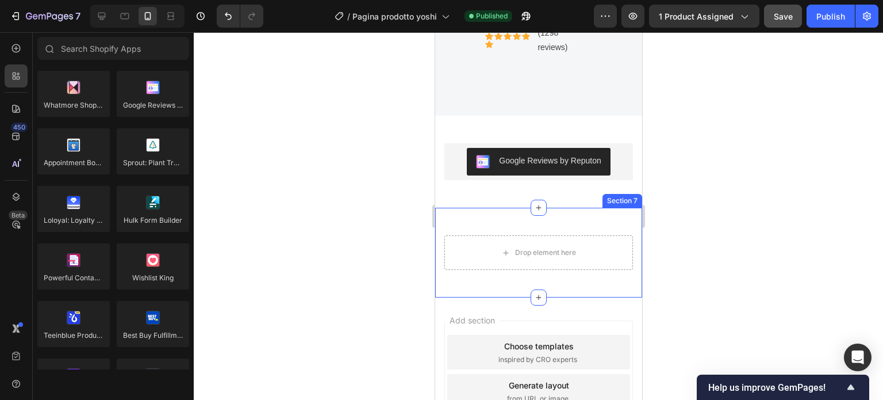
click at [611, 224] on div "Drop element here Row Section 7" at bounding box center [538, 253] width 207 height 90
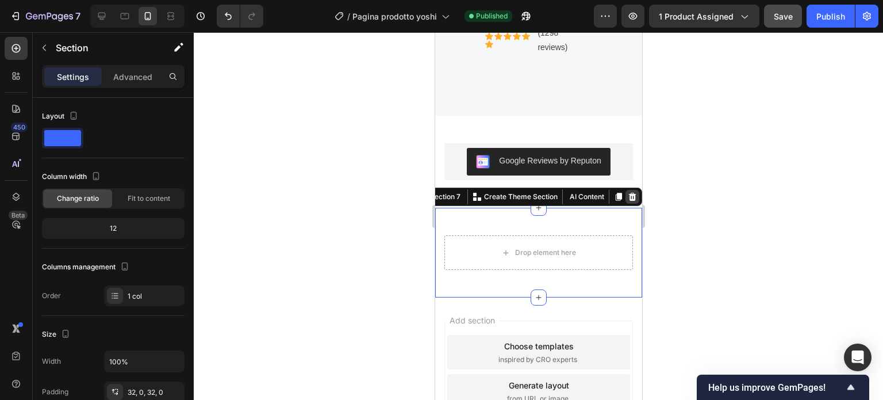
click at [629, 197] on icon at bounding box center [632, 197] width 7 height 8
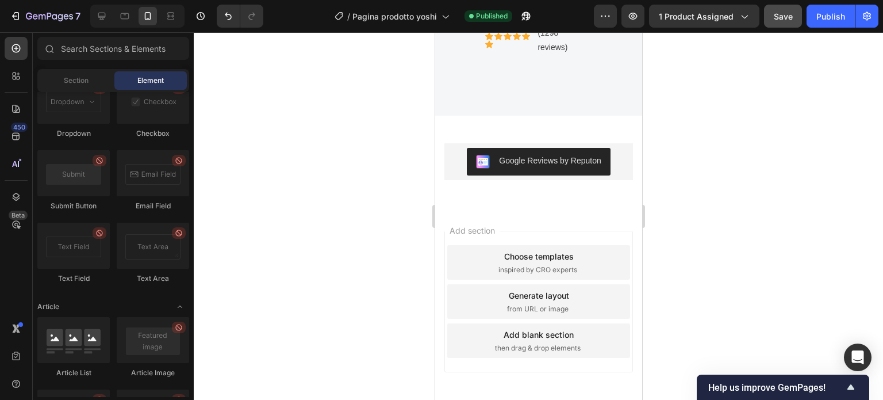
click at [564, 212] on div "Add section Choose templates inspired by CRO experts Generate layout from URL o…" at bounding box center [538, 318] width 207 height 220
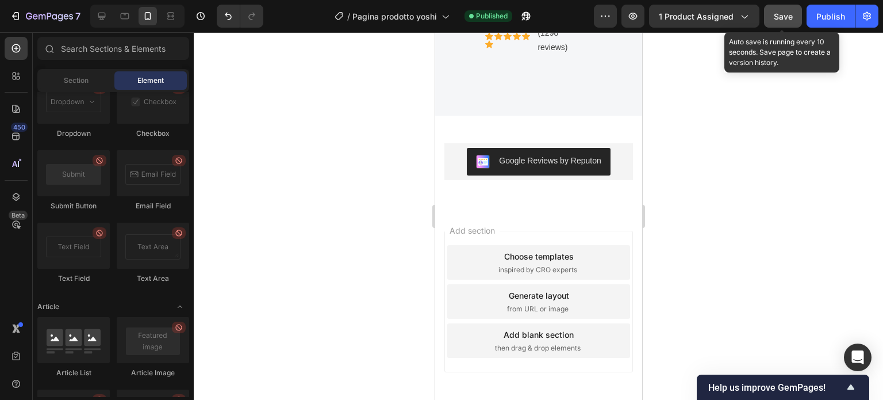
click at [783, 18] on span "Save" at bounding box center [783, 17] width 19 height 10
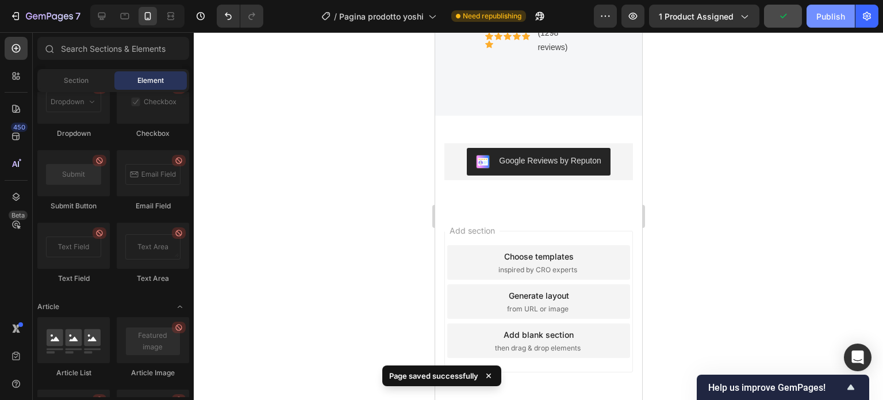
click at [835, 8] on button "Publish" at bounding box center [831, 16] width 48 height 23
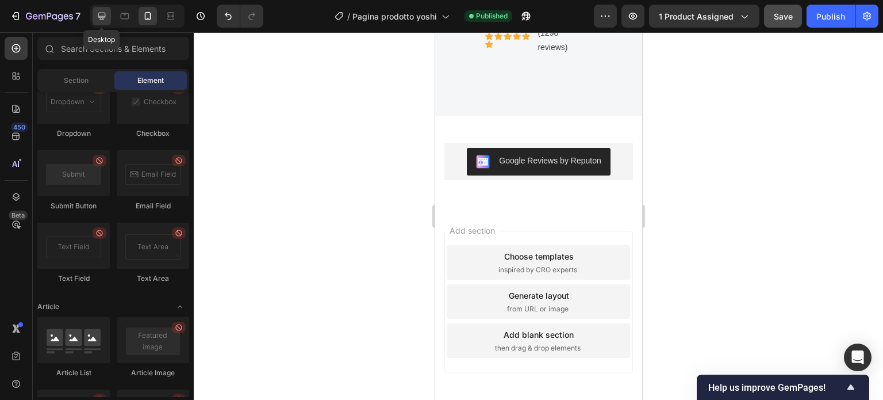
click at [104, 10] on icon at bounding box center [102, 16] width 12 height 12
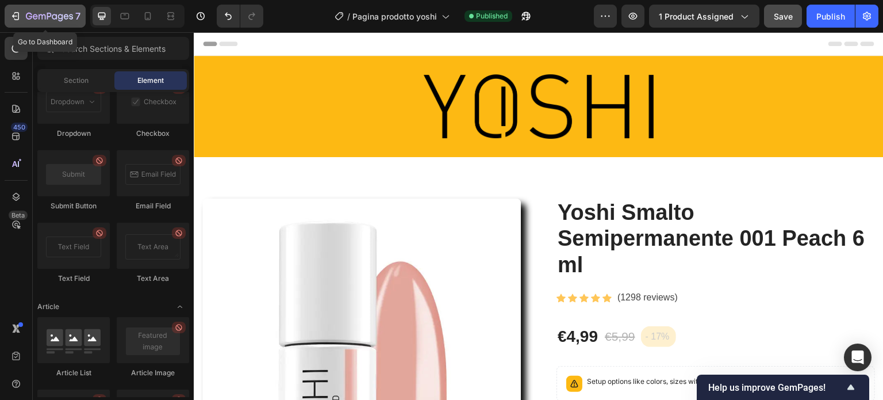
click at [16, 16] on icon "button" at bounding box center [16, 16] width 12 height 12
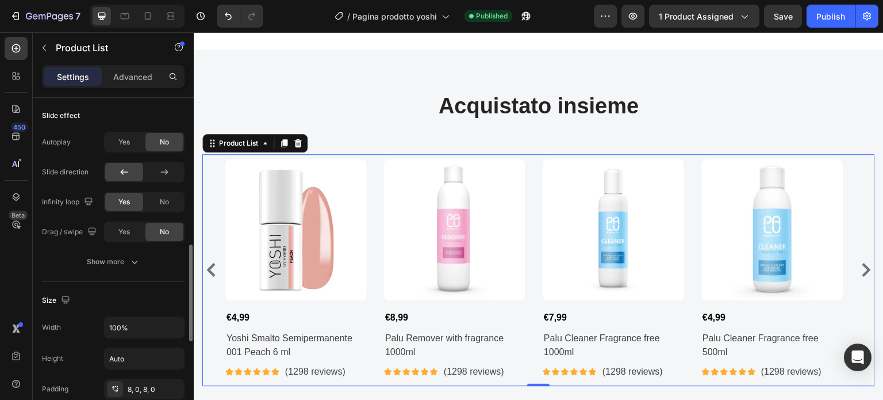
scroll to position [510, 0]
click at [130, 259] on icon "button" at bounding box center [135, 263] width 12 height 12
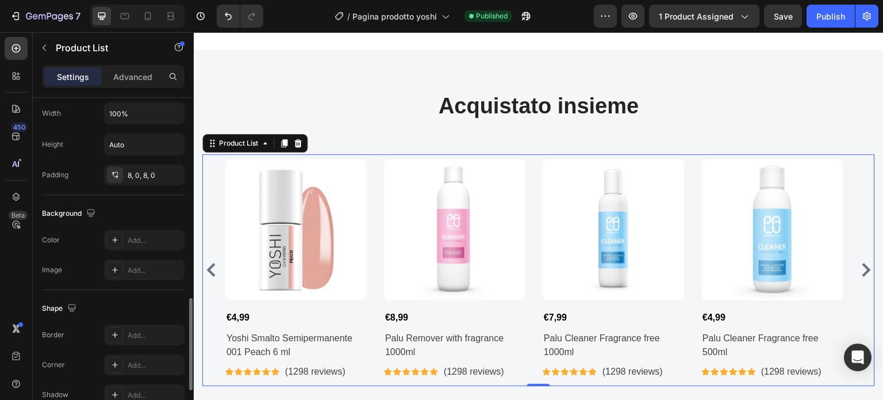
scroll to position [771, 0]
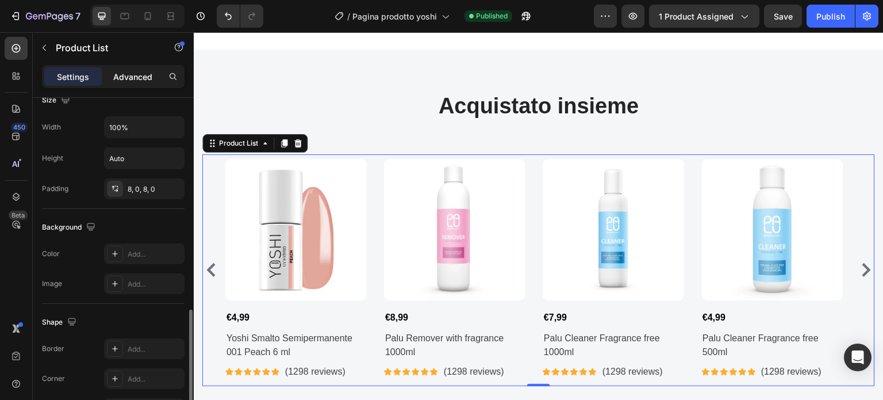
click at [123, 75] on p "Advanced" at bounding box center [132, 77] width 39 height 12
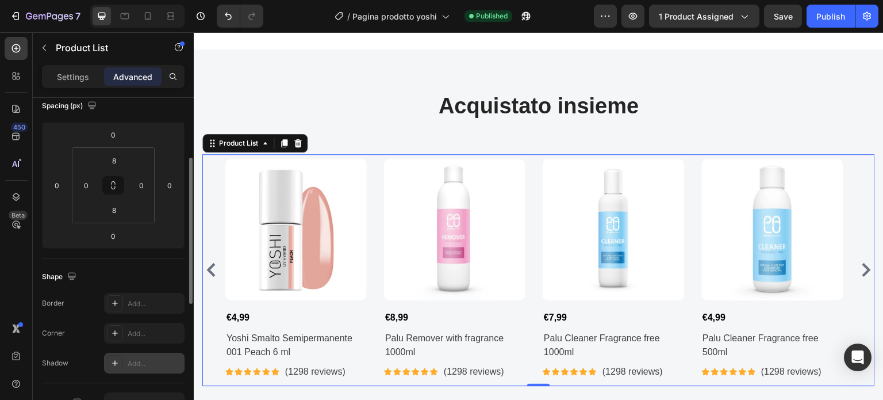
scroll to position [136, 0]
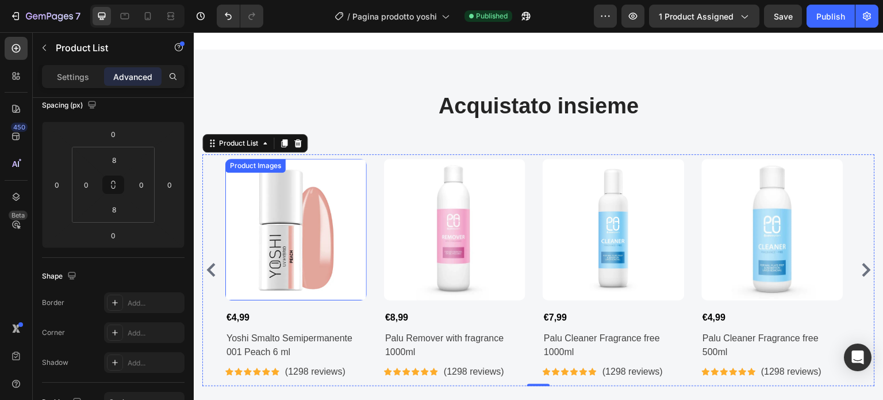
click at [244, 286] on img at bounding box center [295, 229] width 141 height 141
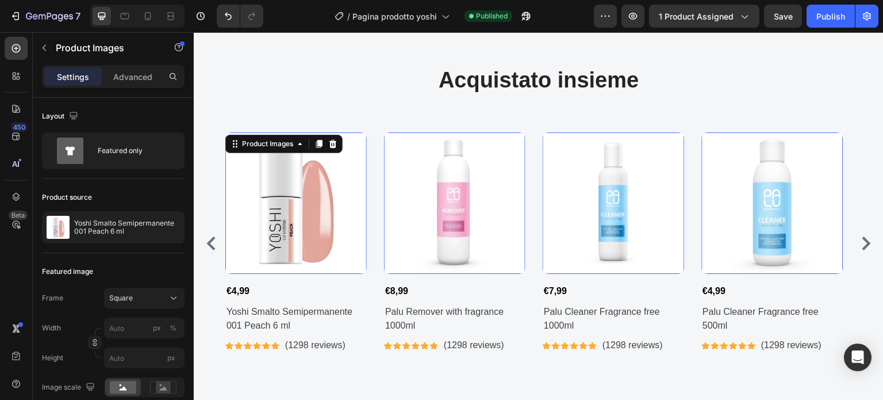
scroll to position [2623, 0]
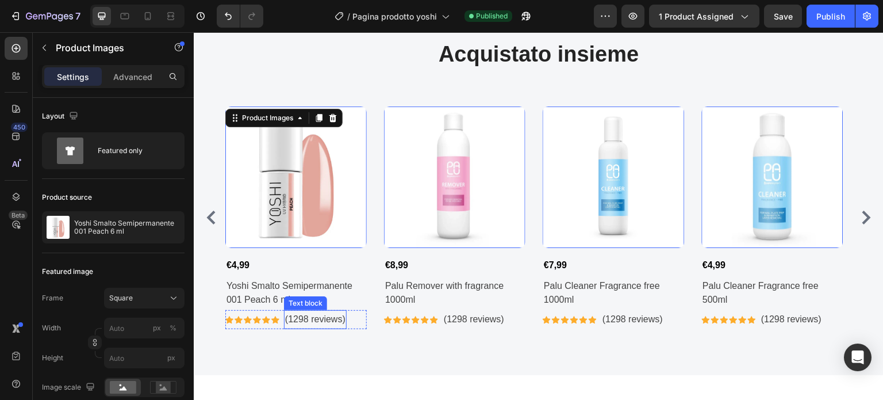
click at [306, 323] on p "(1298 reviews)" at bounding box center [315, 319] width 60 height 17
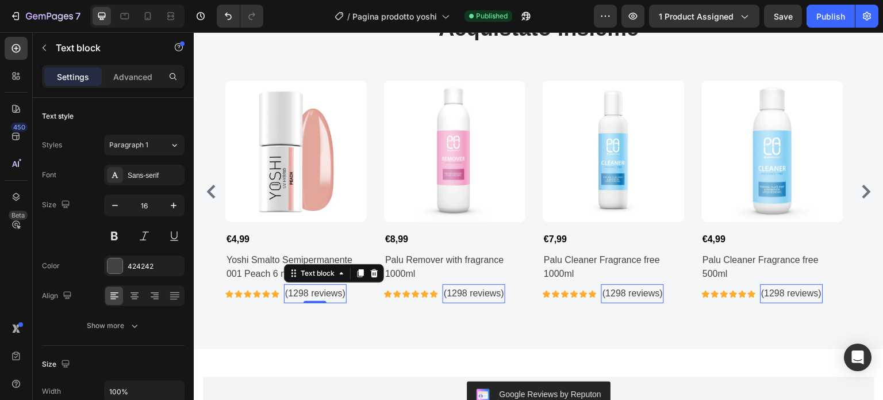
scroll to position [2648, 0]
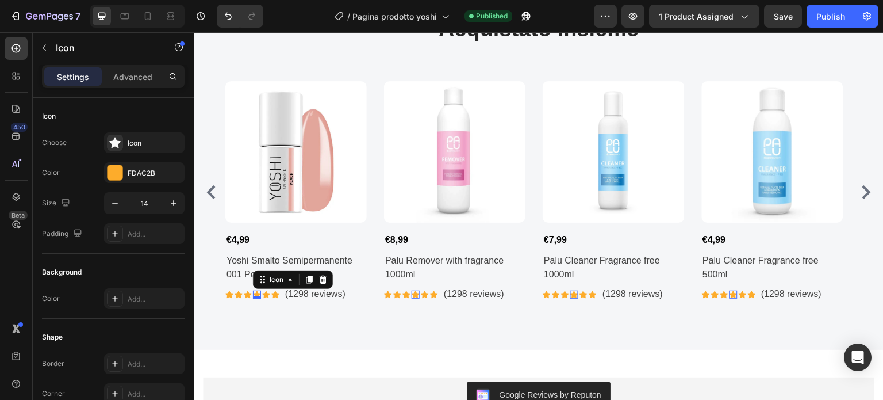
click at [257, 294] on div "Icon 0" at bounding box center [257, 294] width 8 height 8
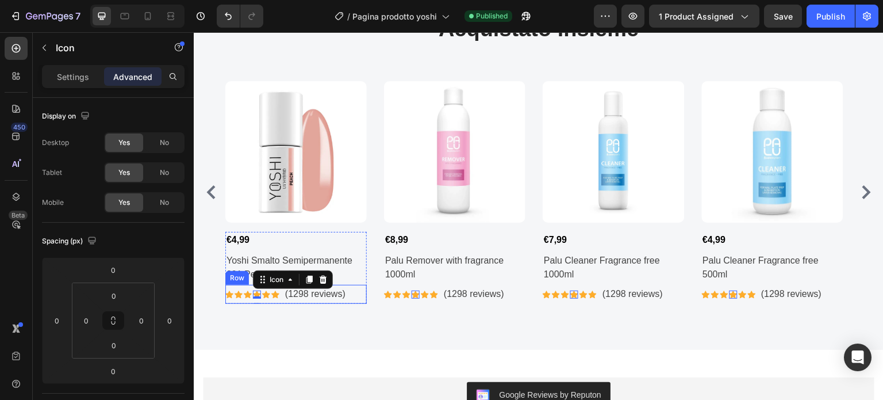
click at [238, 299] on div "Icon Icon Icon Icon 0 Icon Icon Icon List Hoz" at bounding box center [252, 294] width 54 height 19
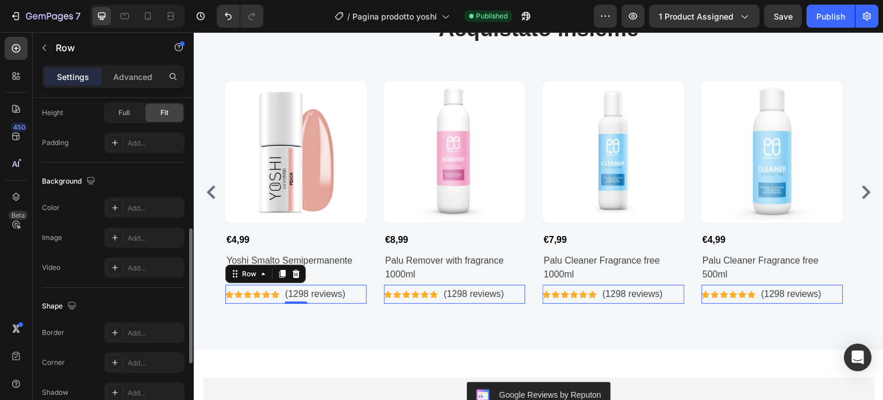
scroll to position [338, 0]
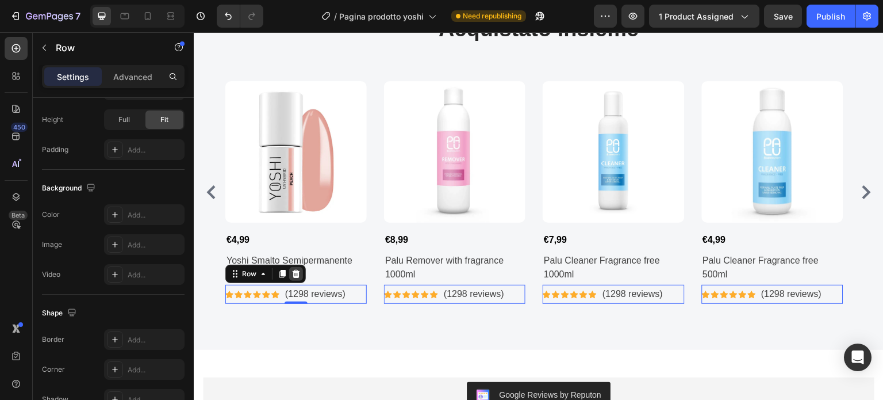
click at [299, 271] on icon at bounding box center [296, 274] width 7 height 8
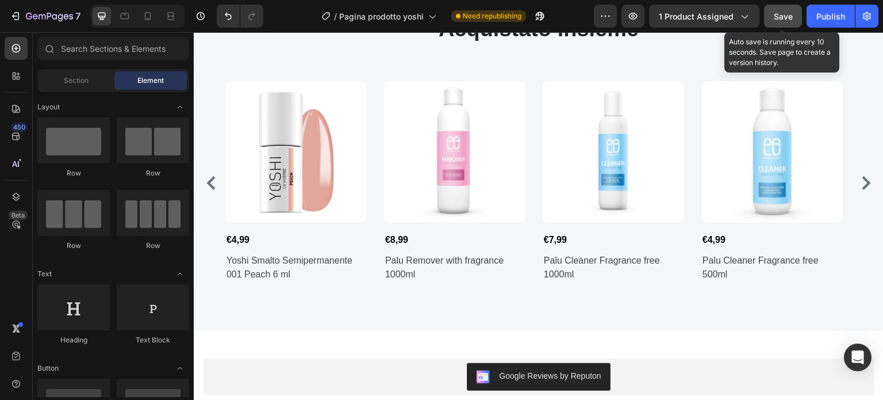
click at [789, 12] on span "Save" at bounding box center [783, 17] width 19 height 10
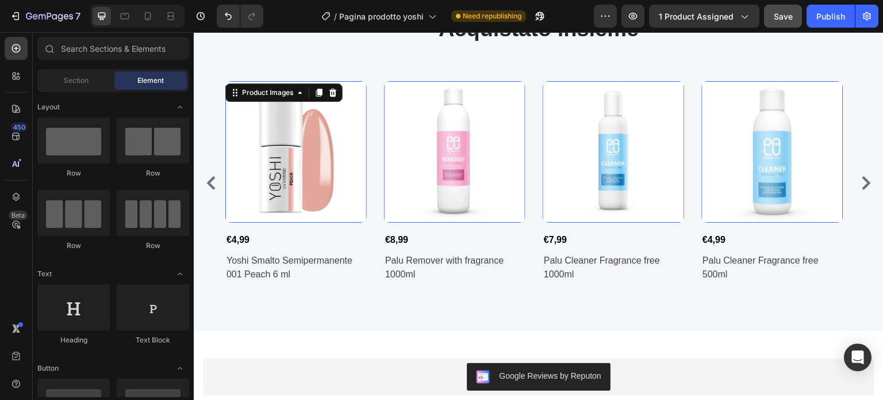
click at [350, 200] on img at bounding box center [295, 151] width 141 height 141
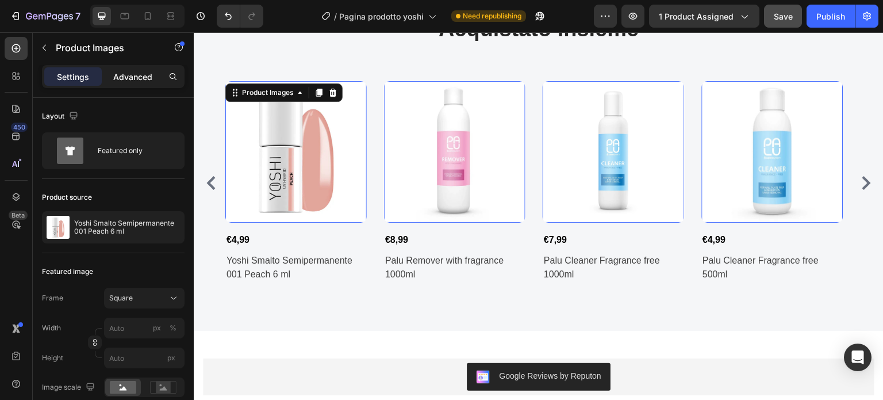
click at [139, 70] on div "Advanced" at bounding box center [133, 76] width 58 height 18
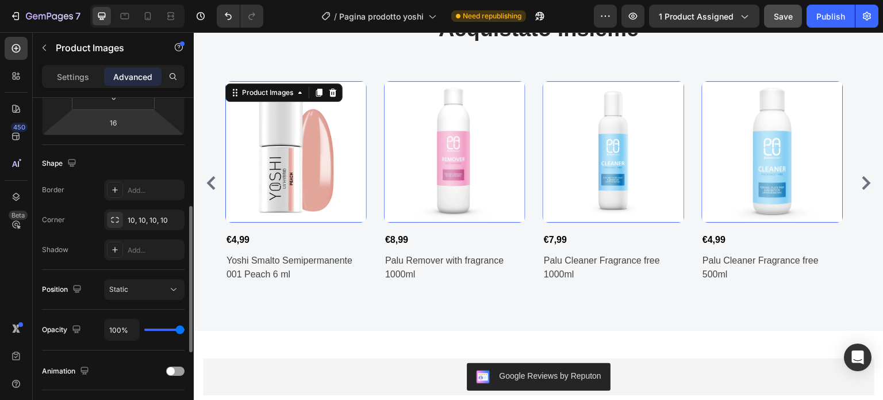
scroll to position [248, 0]
drag, startPoint x: 114, startPoint y: 246, endPoint x: 129, endPoint y: 250, distance: 15.6
click at [129, 250] on div "Add..." at bounding box center [155, 250] width 54 height 10
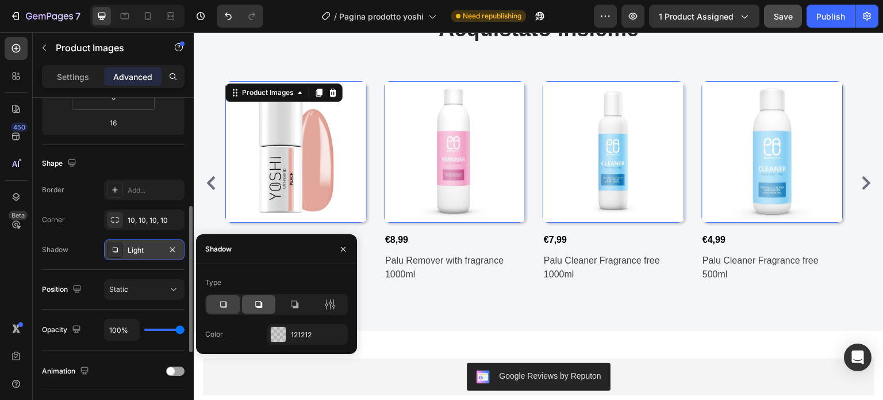
click at [255, 307] on icon at bounding box center [259, 305] width 12 height 12
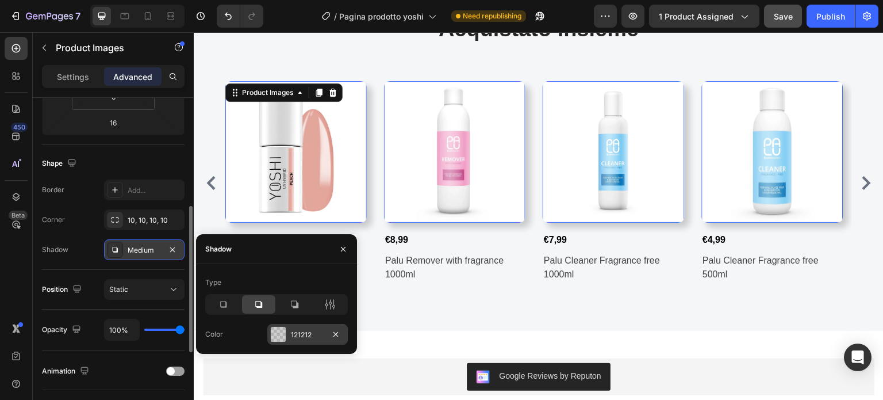
click at [299, 331] on div "121212" at bounding box center [307, 335] width 33 height 10
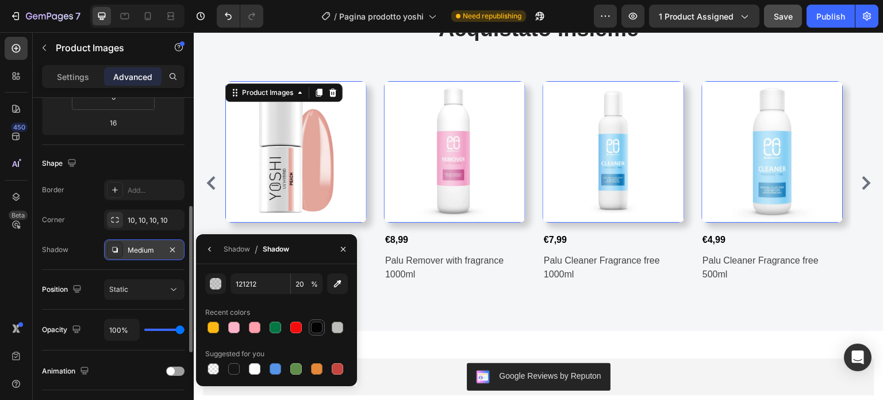
click at [317, 326] on div at bounding box center [317, 328] width 12 height 12
type input "020302"
type input "100"
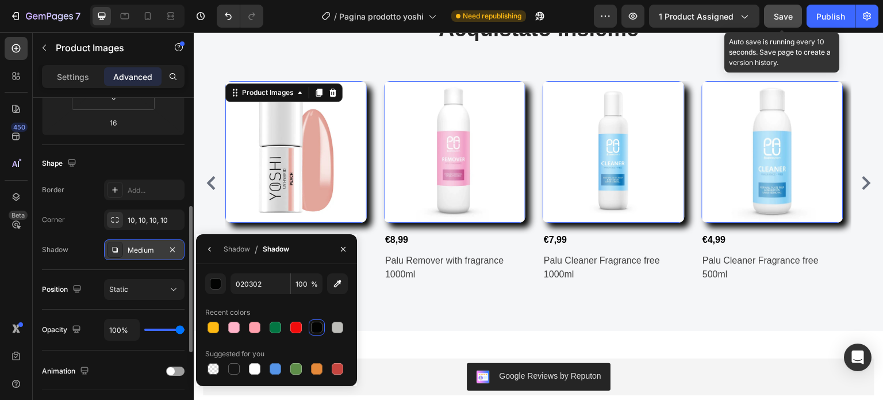
click at [786, 16] on span "Save" at bounding box center [783, 17] width 19 height 10
